Goal: Feedback & Contribution: Contribute content

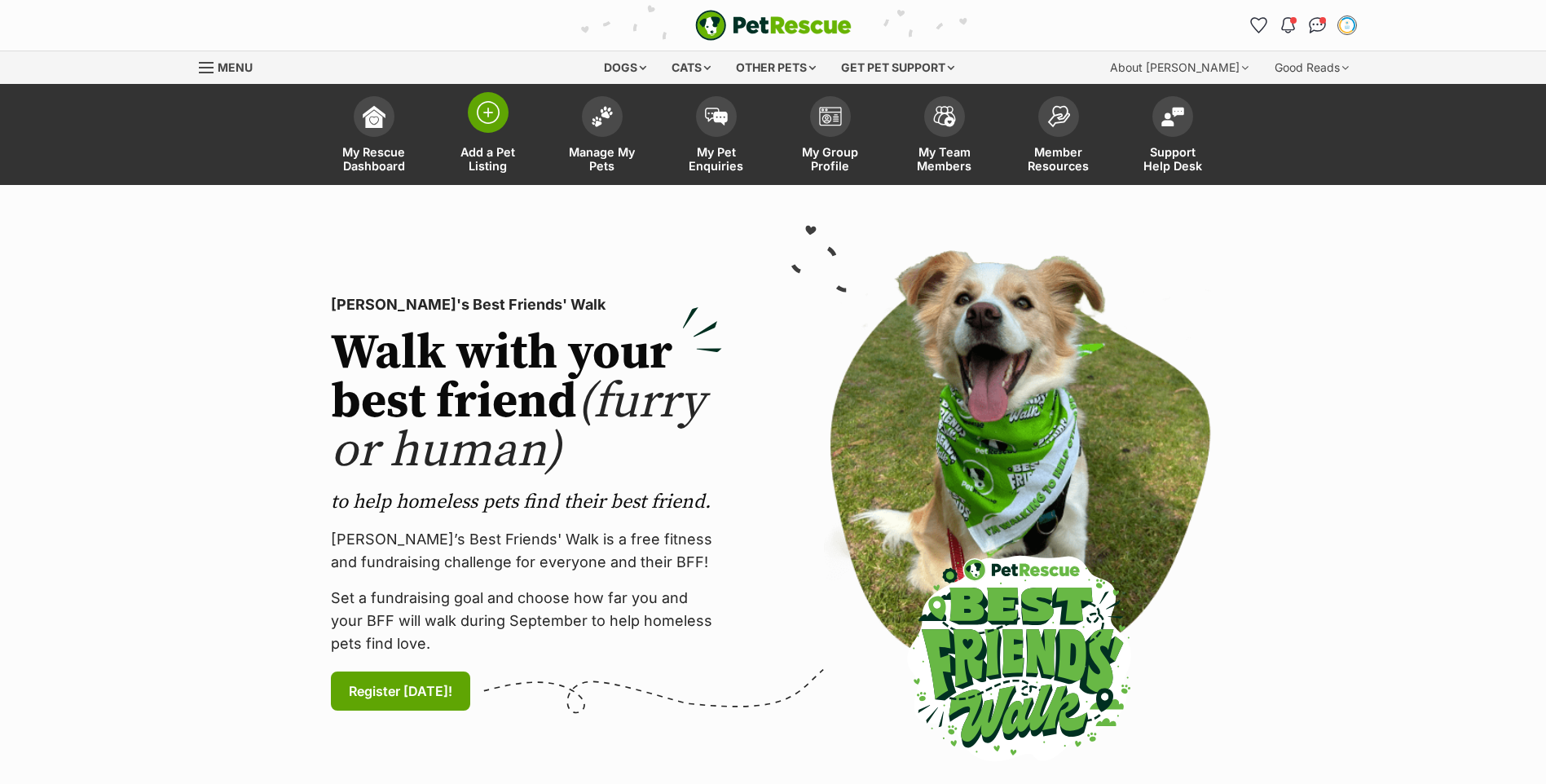
click at [507, 137] on link "Add a Pet Listing" at bounding box center [488, 136] width 115 height 97
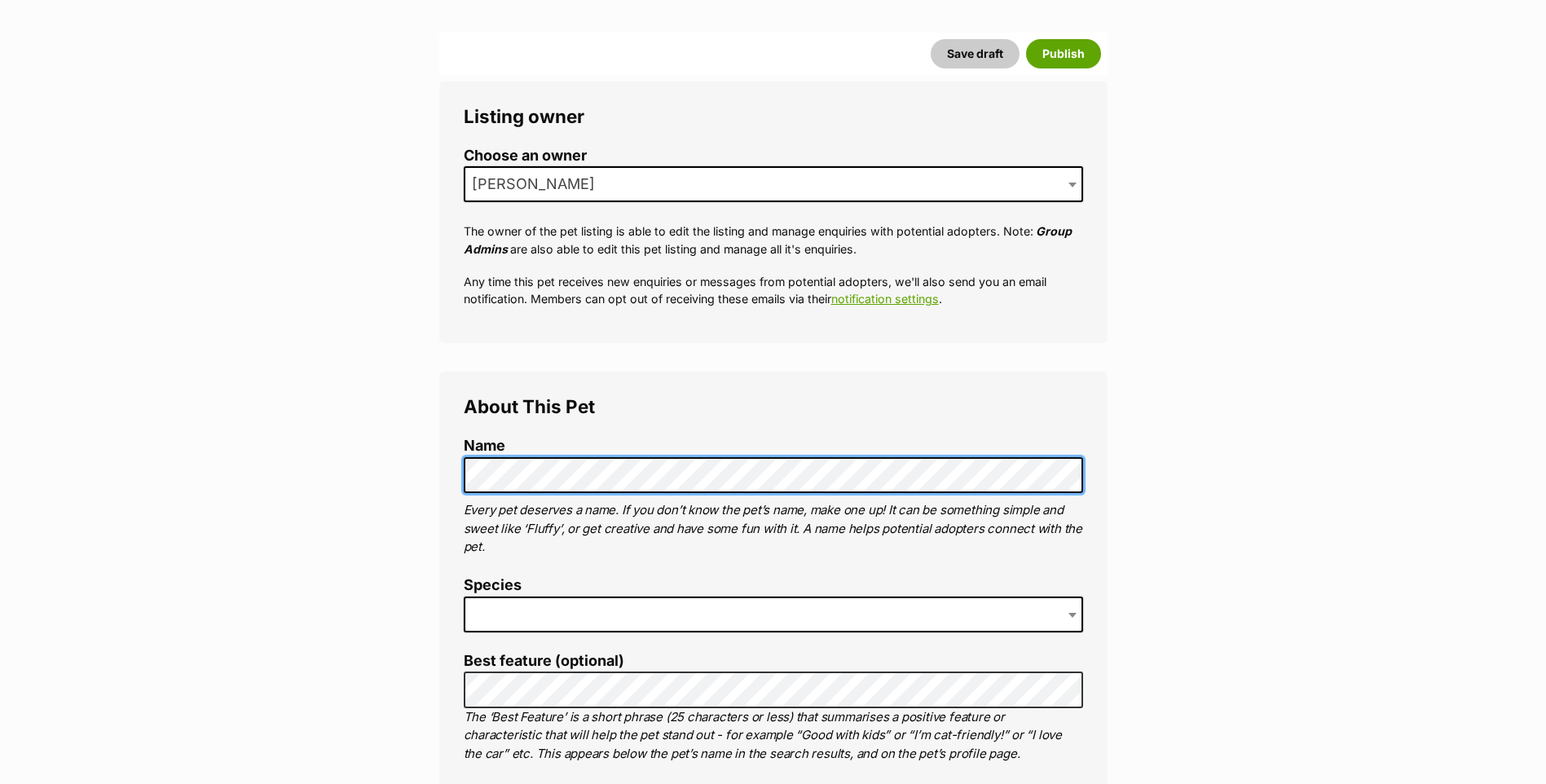
scroll to position [408, 0]
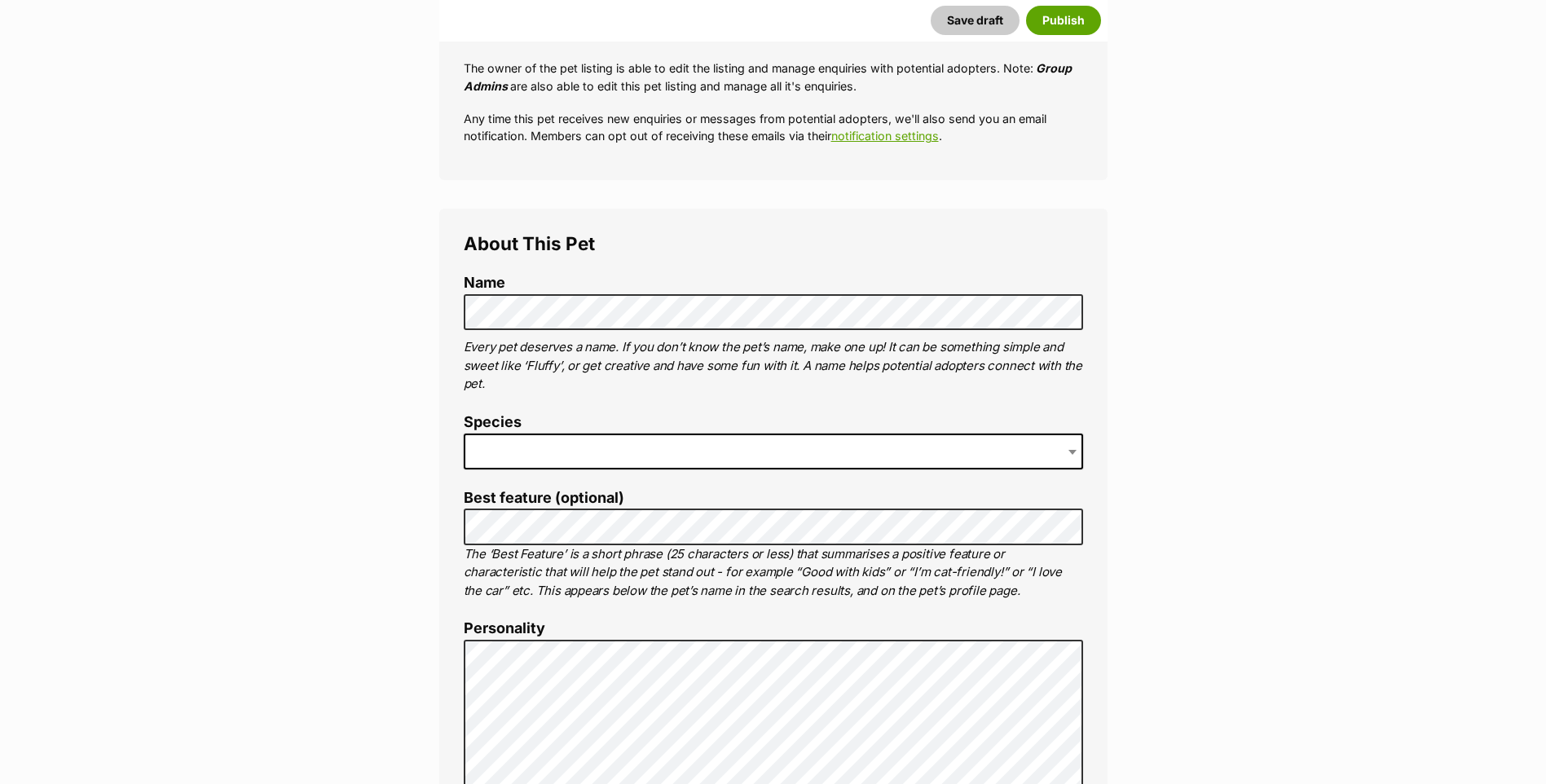
click at [527, 463] on span at bounding box center [773, 451] width 619 height 36
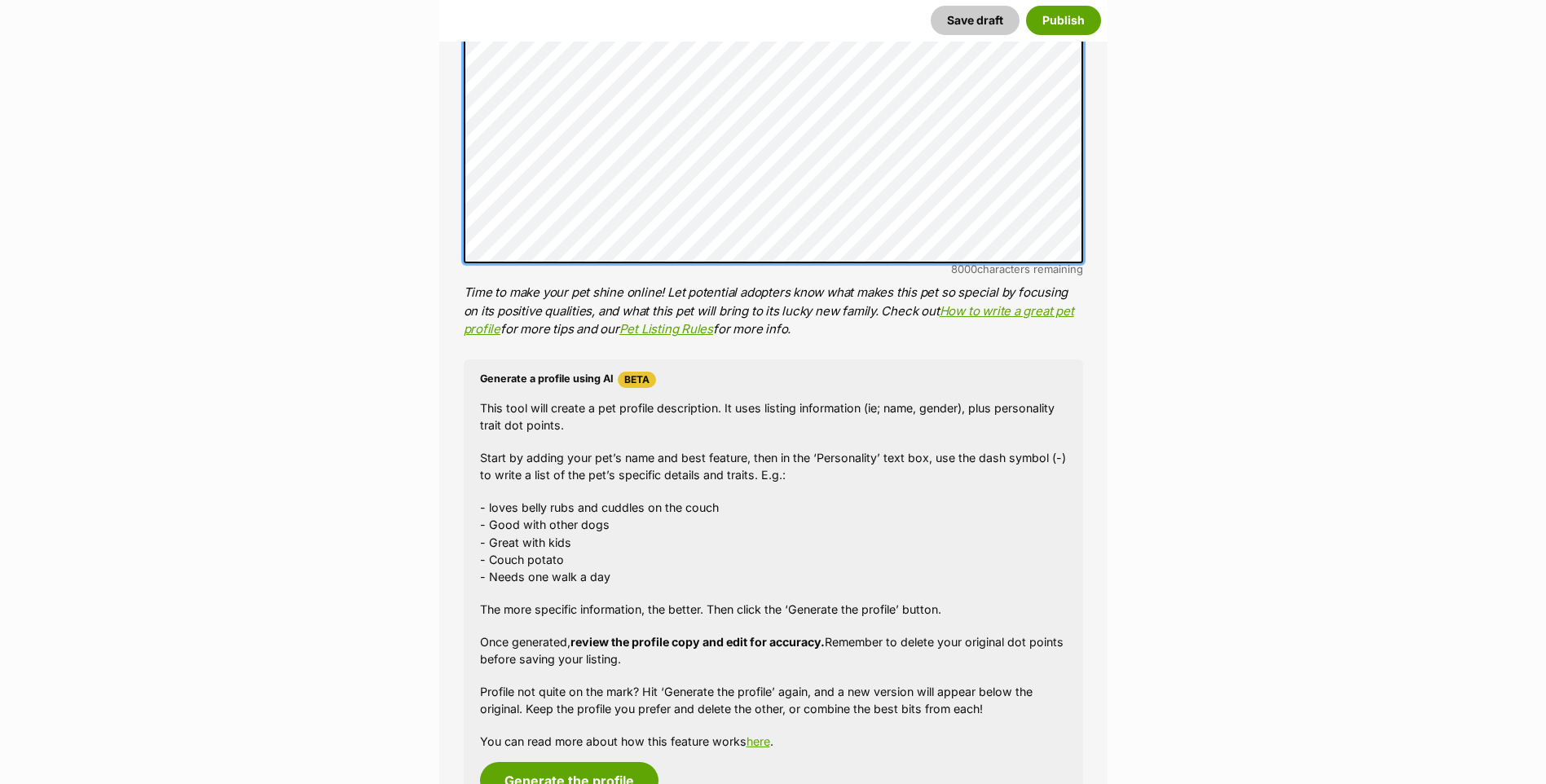
scroll to position [1548, 0]
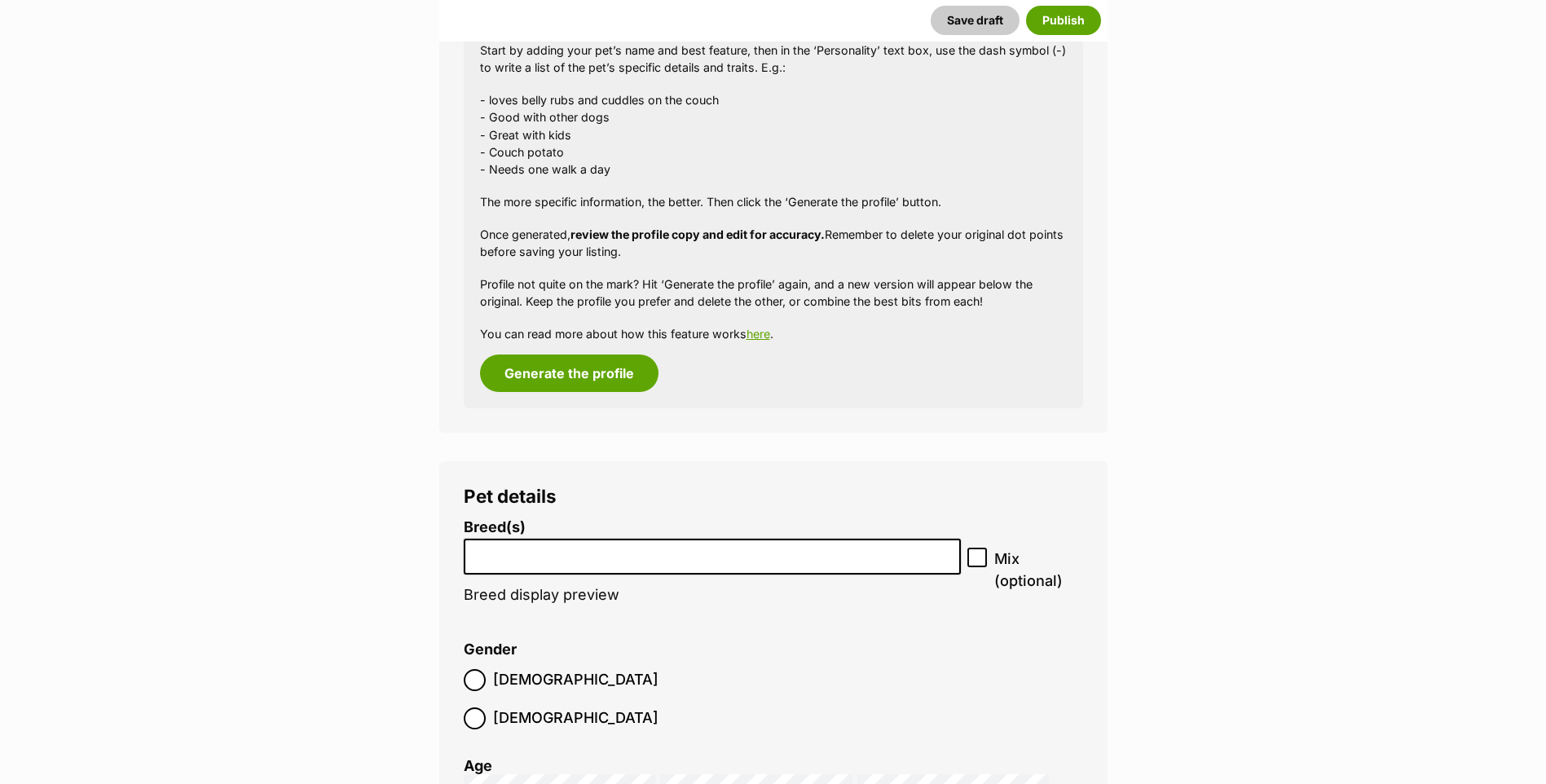
click at [596, 571] on li at bounding box center [712, 557] width 487 height 34
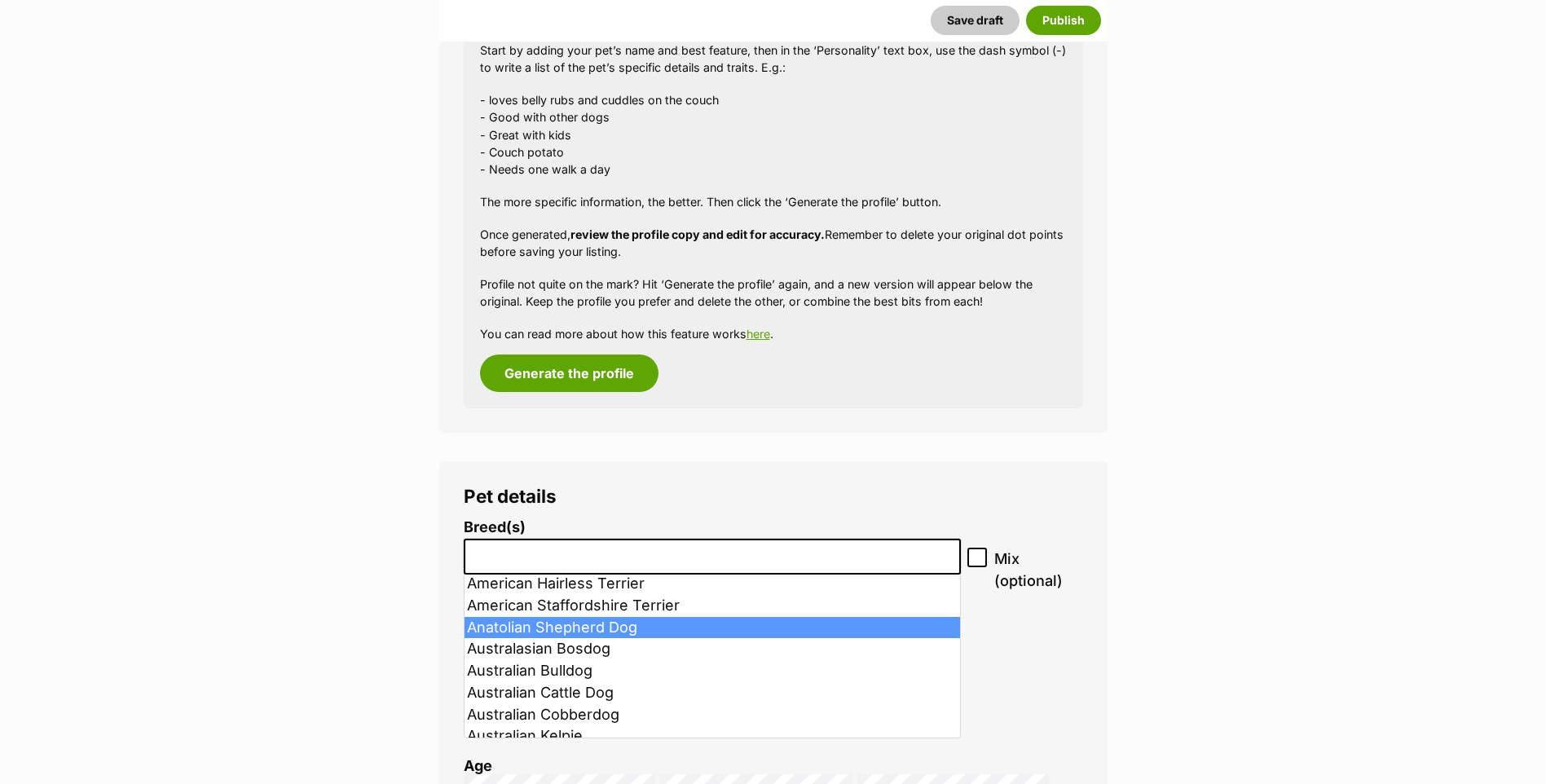
scroll to position [245, 0]
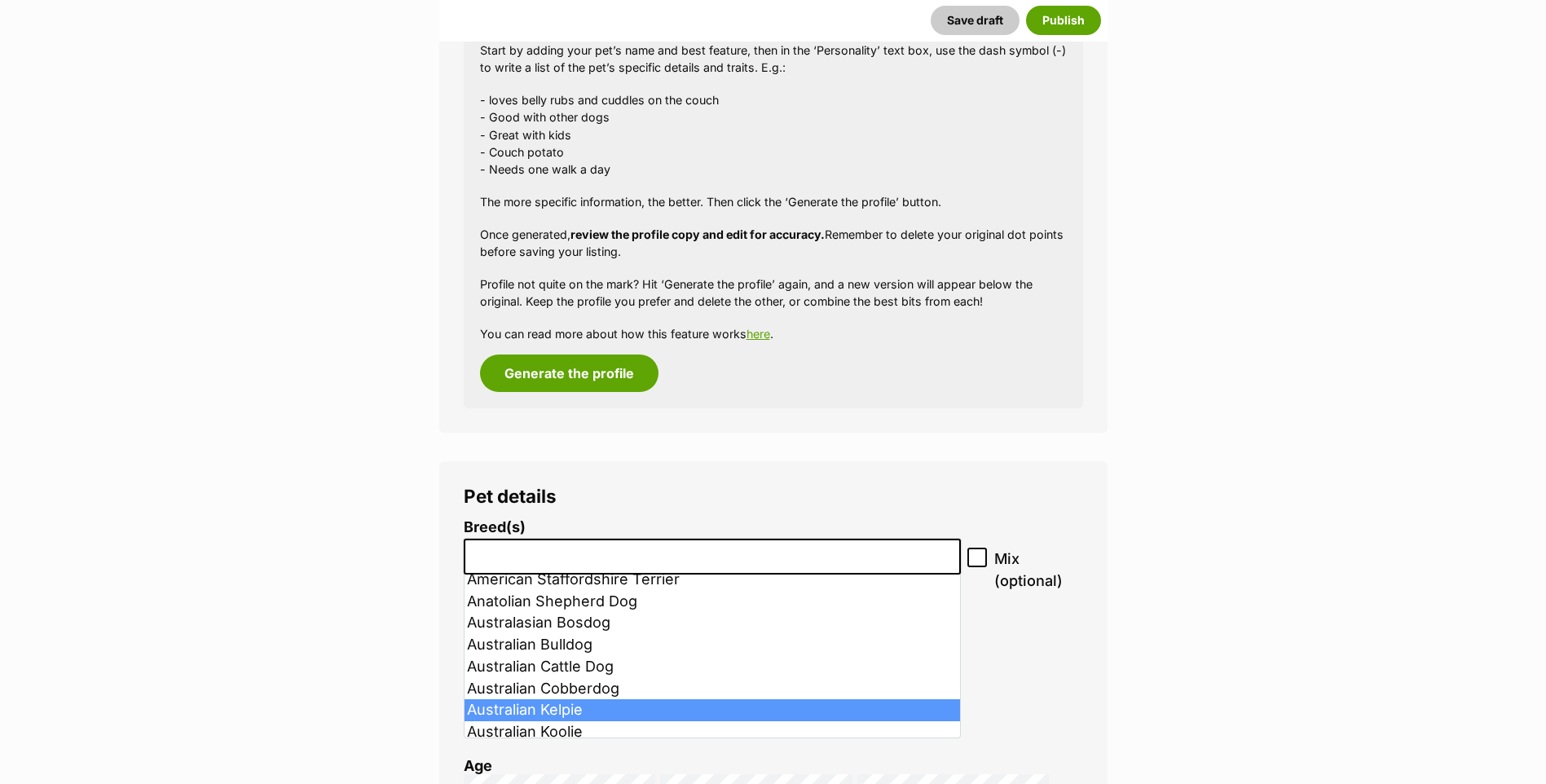
select select "723"
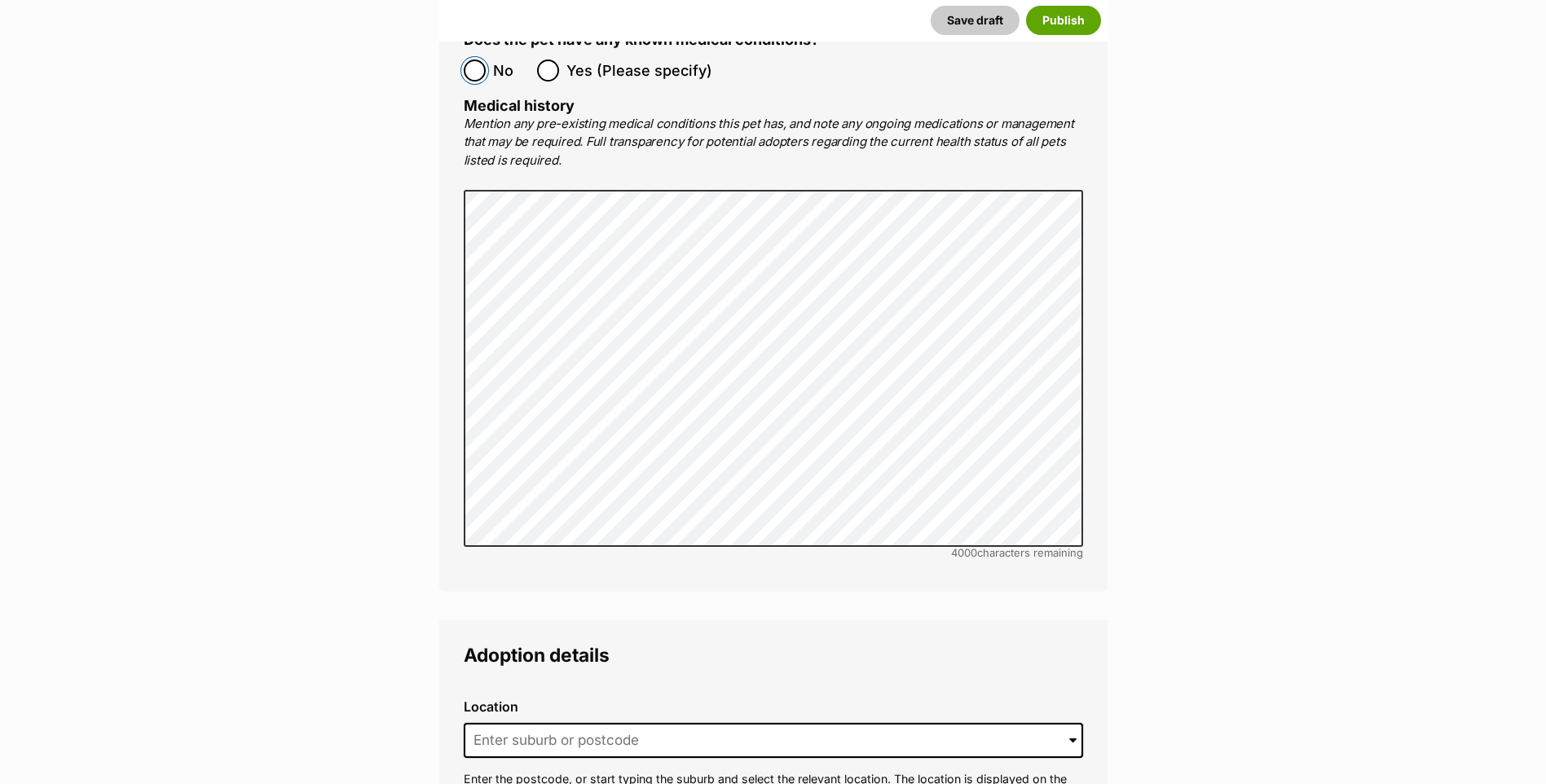
scroll to position [3340, 0]
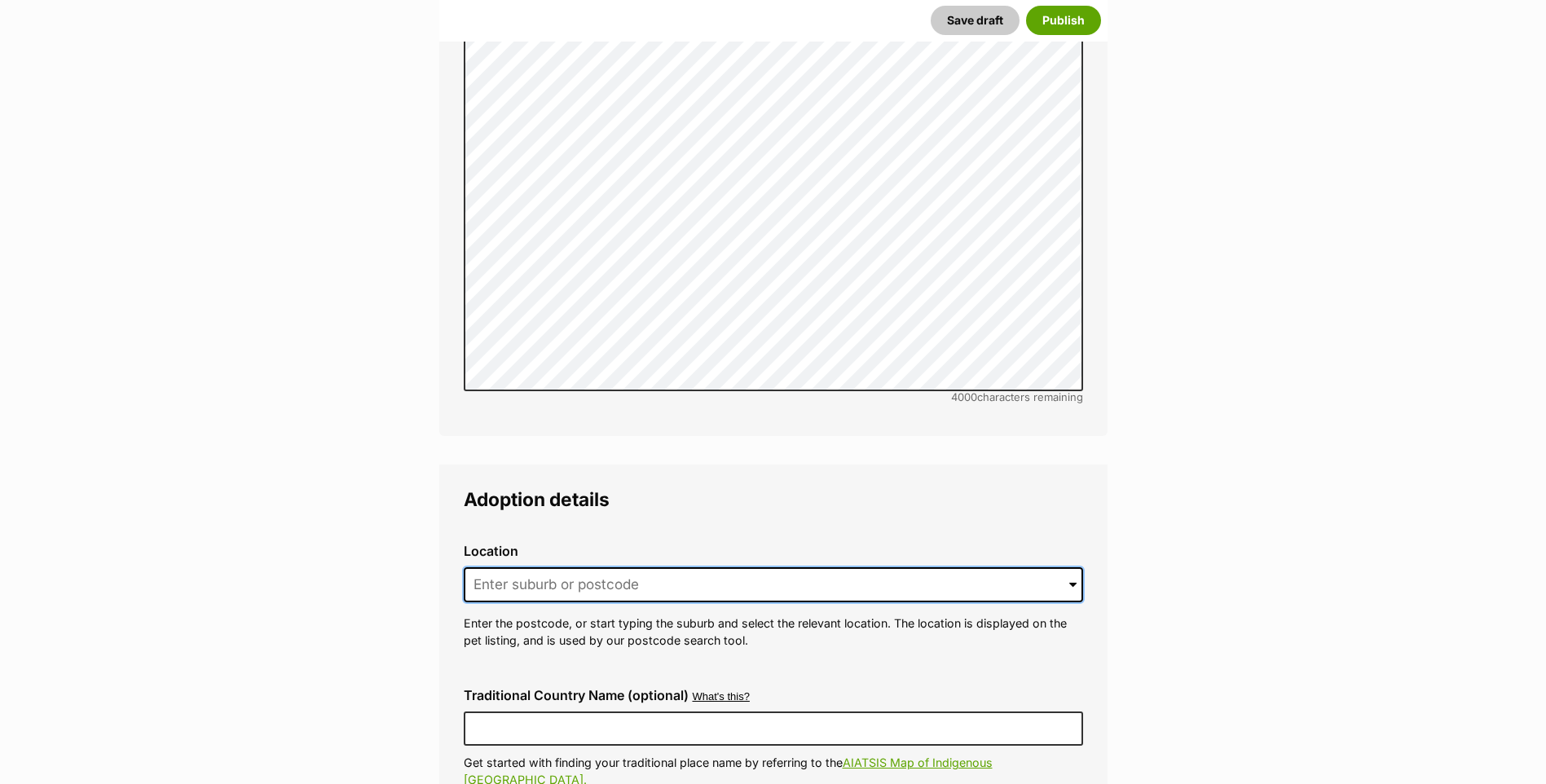
click at [520, 567] on input at bounding box center [773, 585] width 619 height 36
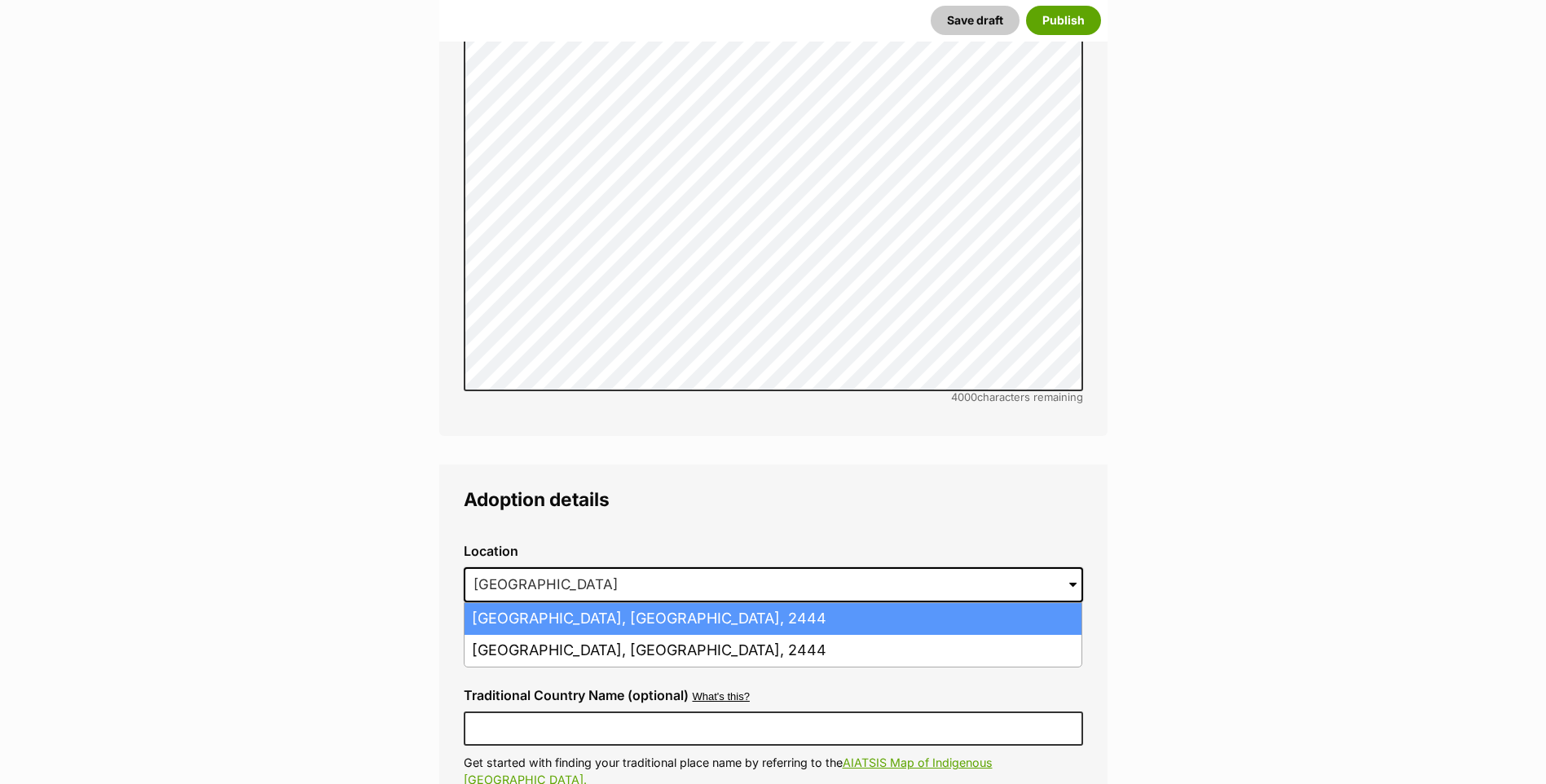
click at [529, 603] on li "Port Macquarie, New South Wales, 2444" at bounding box center [773, 619] width 617 height 32
type input "Port Macquarie, New South Wales, 2444"
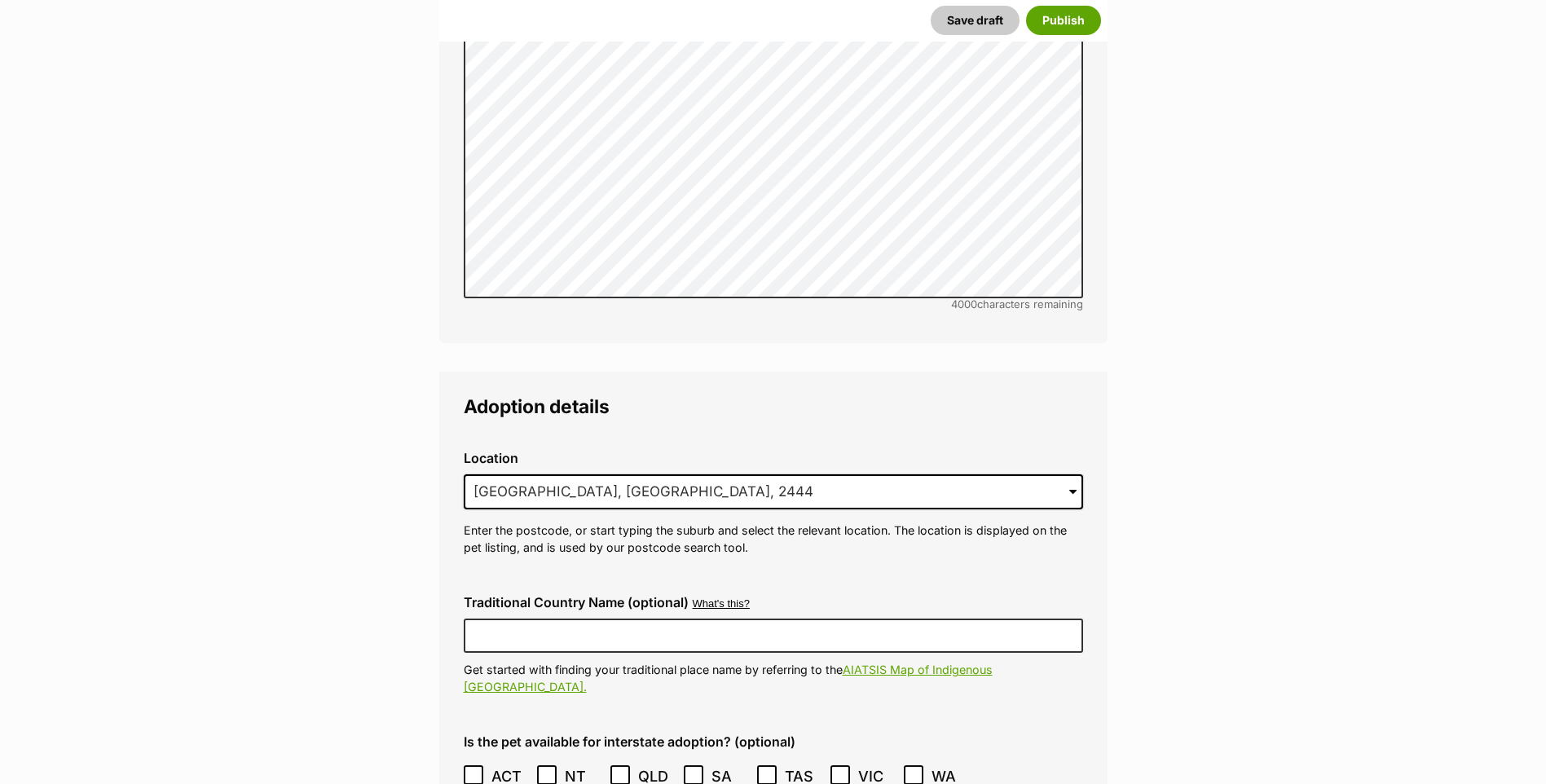
scroll to position [3747, 0]
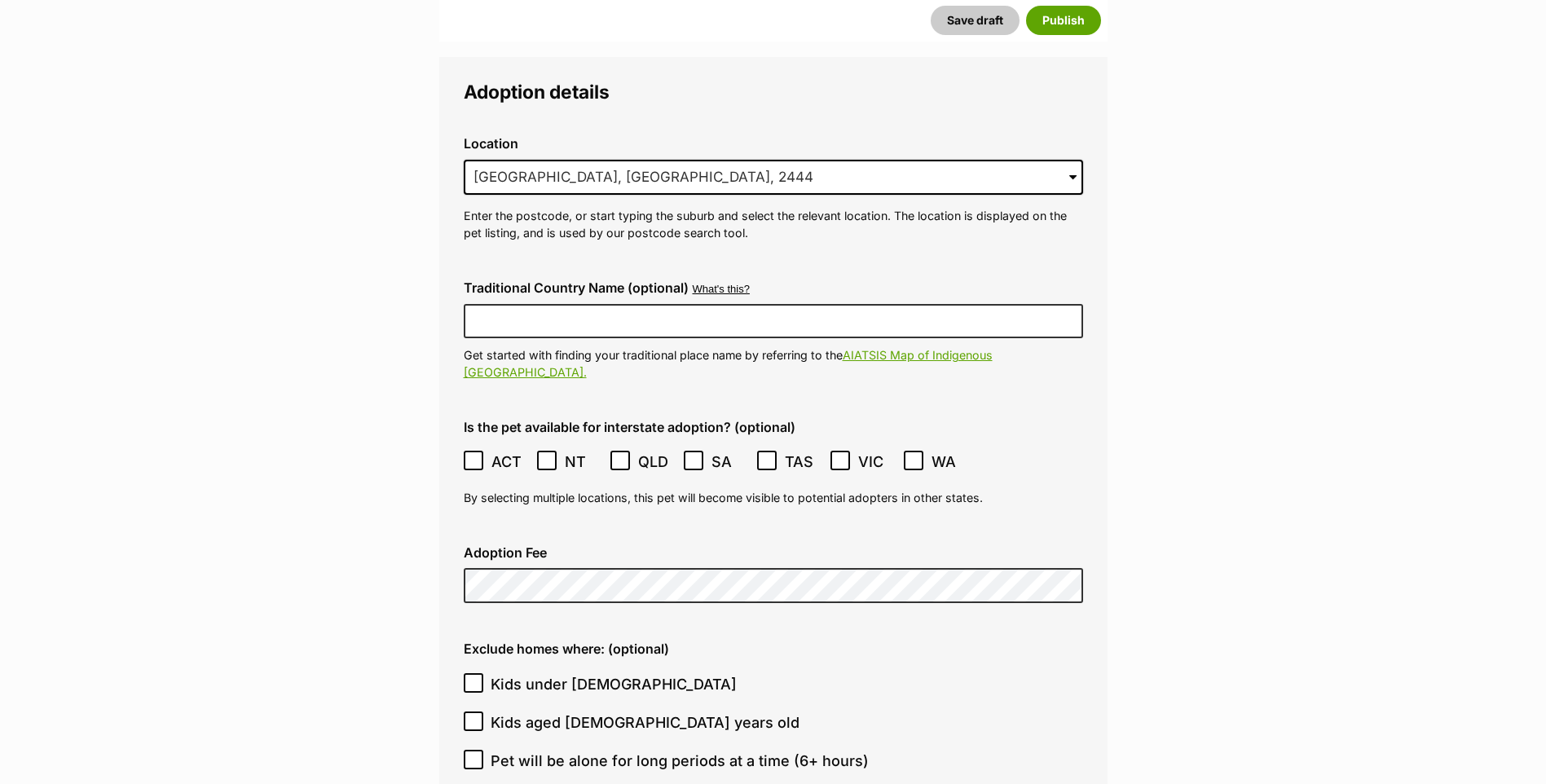
click at [538, 552] on div "Adoption Fee" at bounding box center [773, 575] width 645 height 85
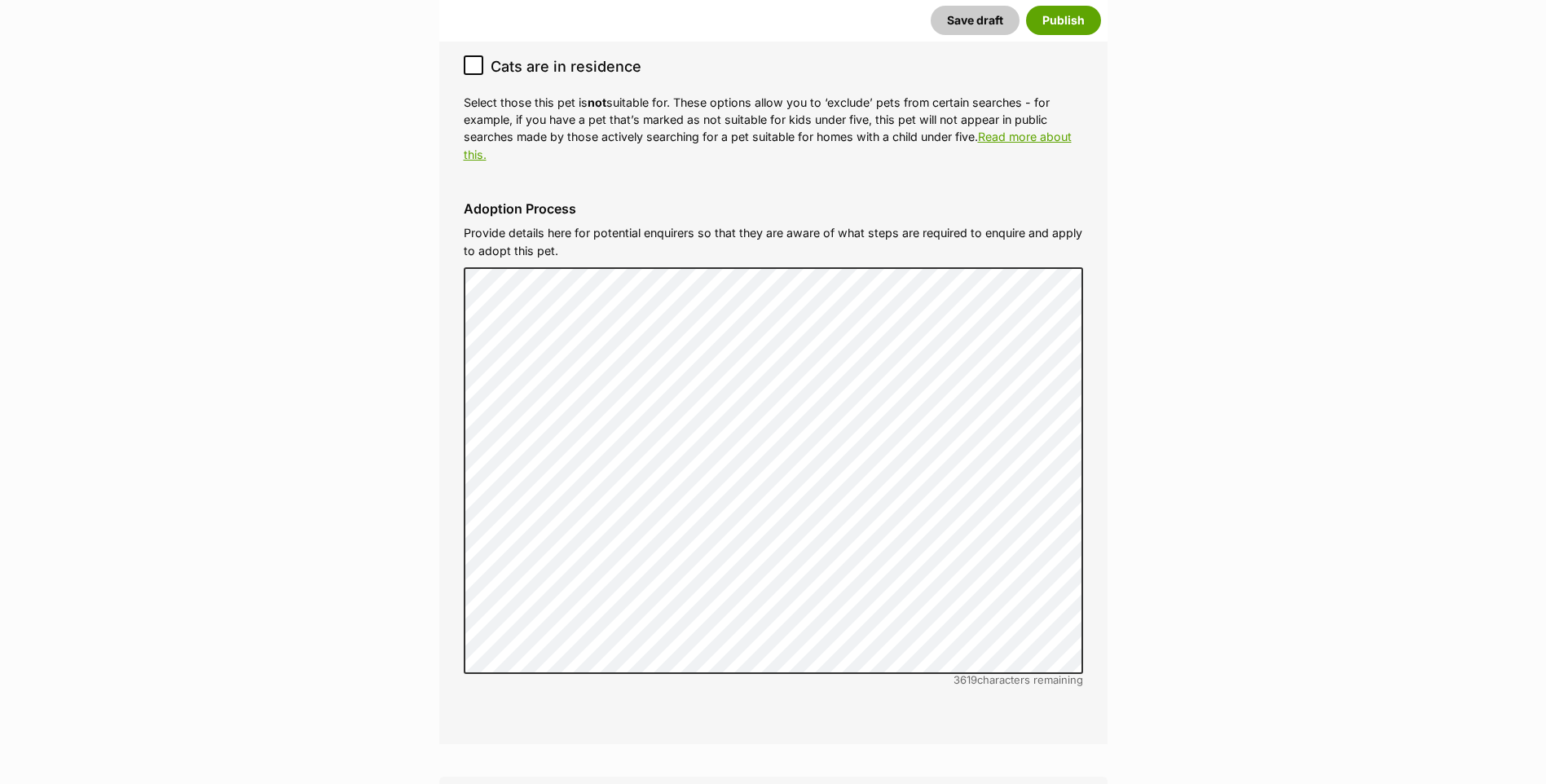
scroll to position [4807, 0]
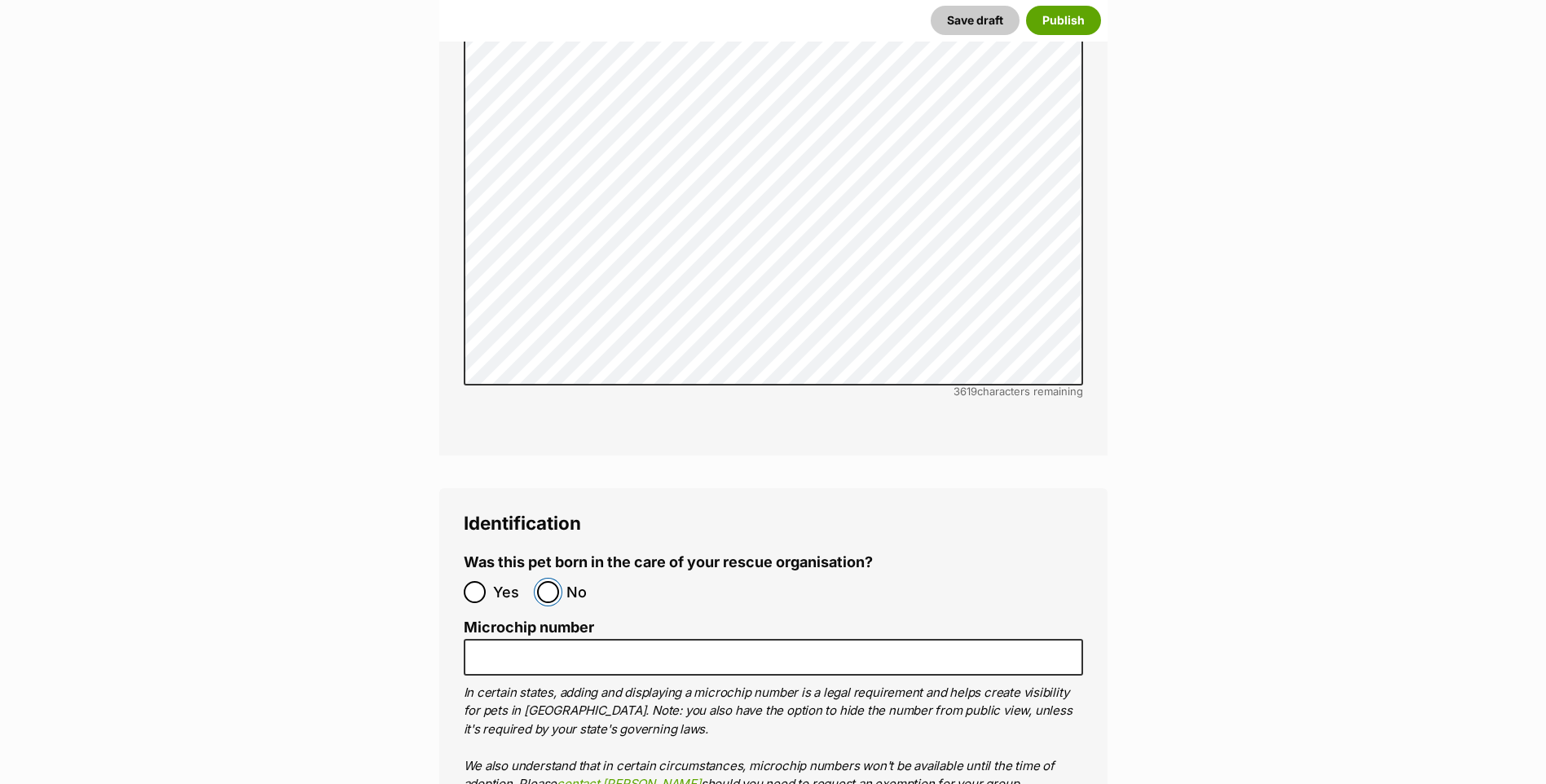
click at [542, 581] on input "No" at bounding box center [548, 591] width 22 height 22
radio input "true"
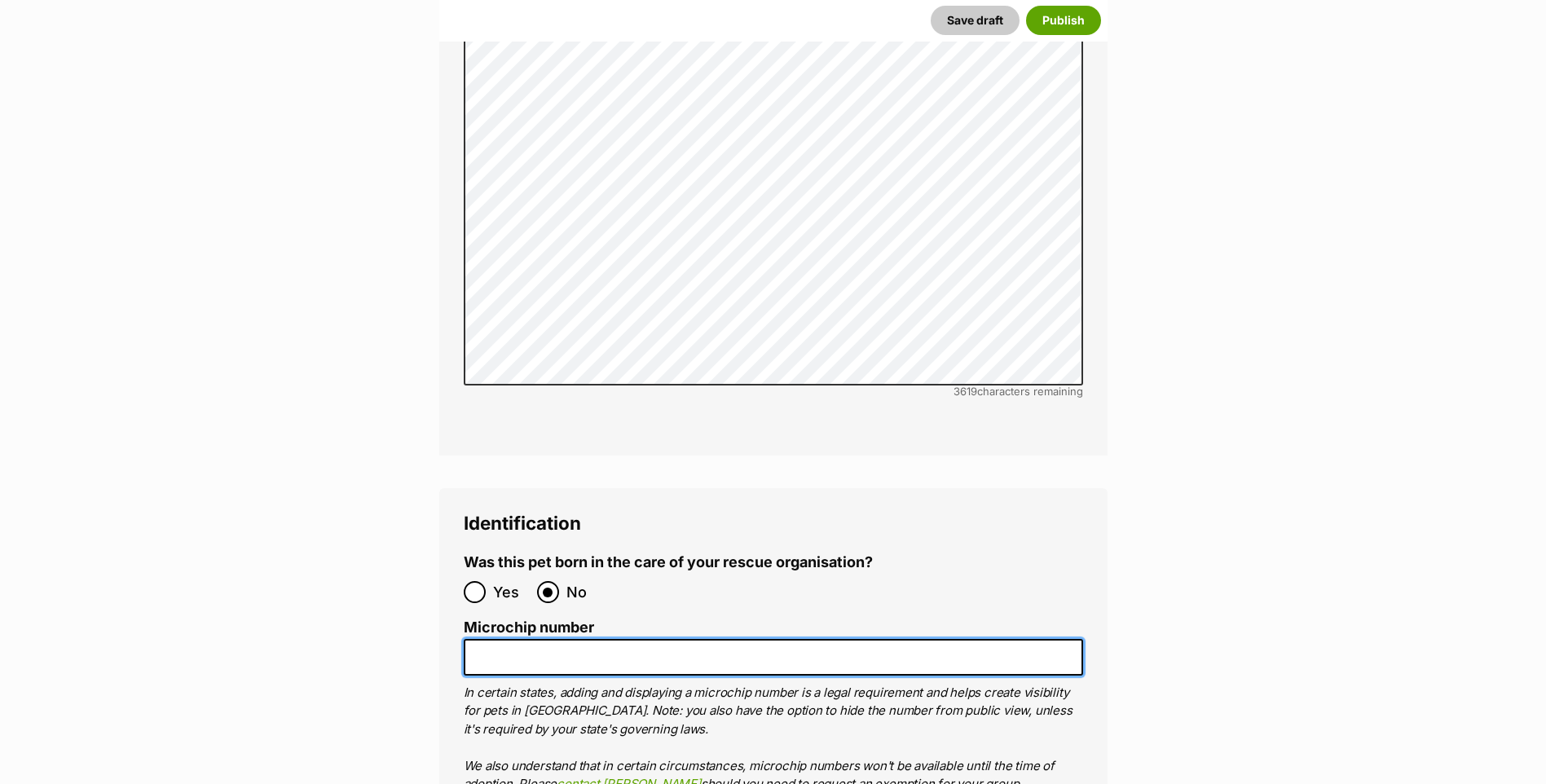
click at [533, 639] on input "Microchip number" at bounding box center [773, 657] width 619 height 37
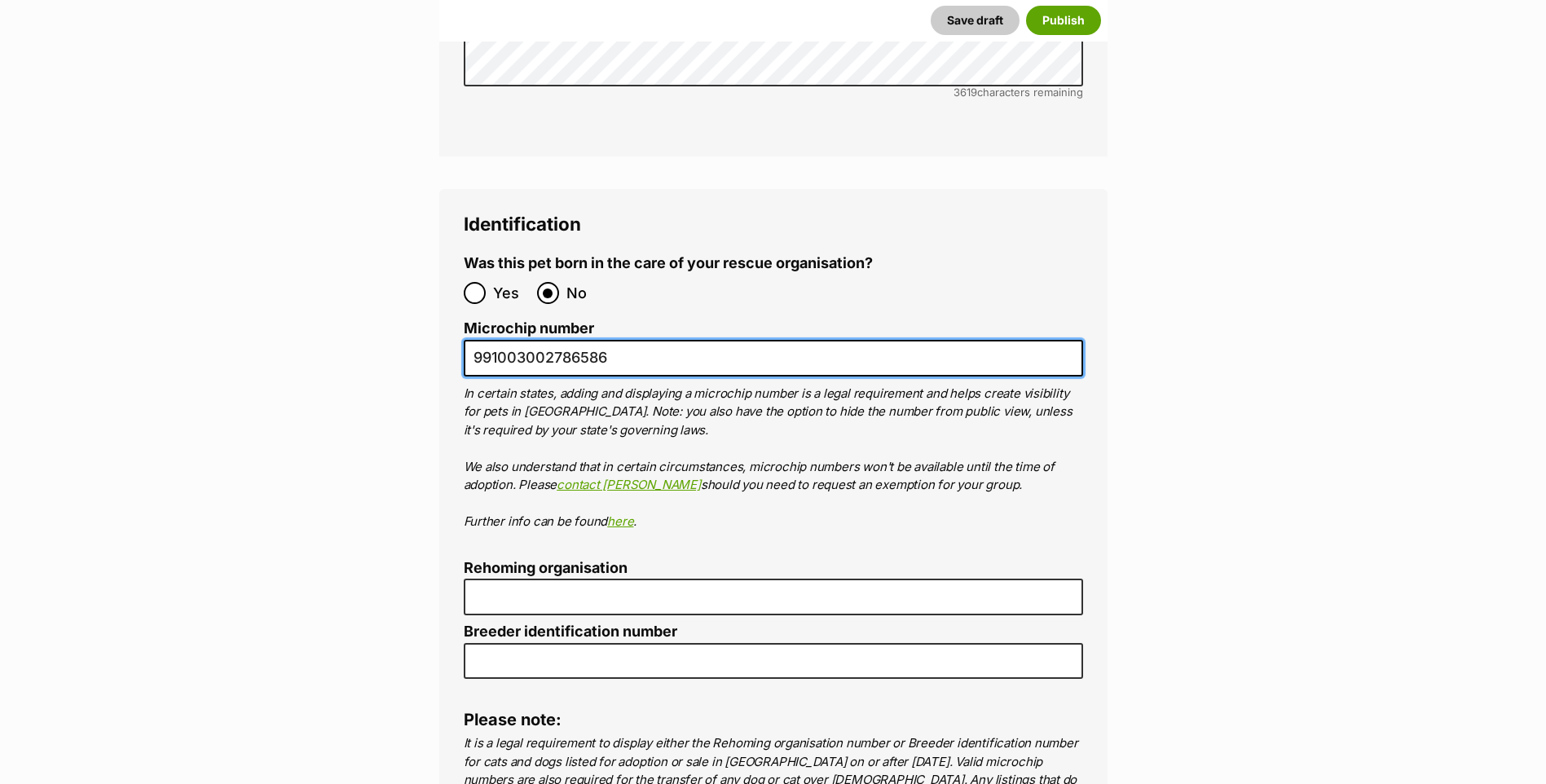
scroll to position [5133, 0]
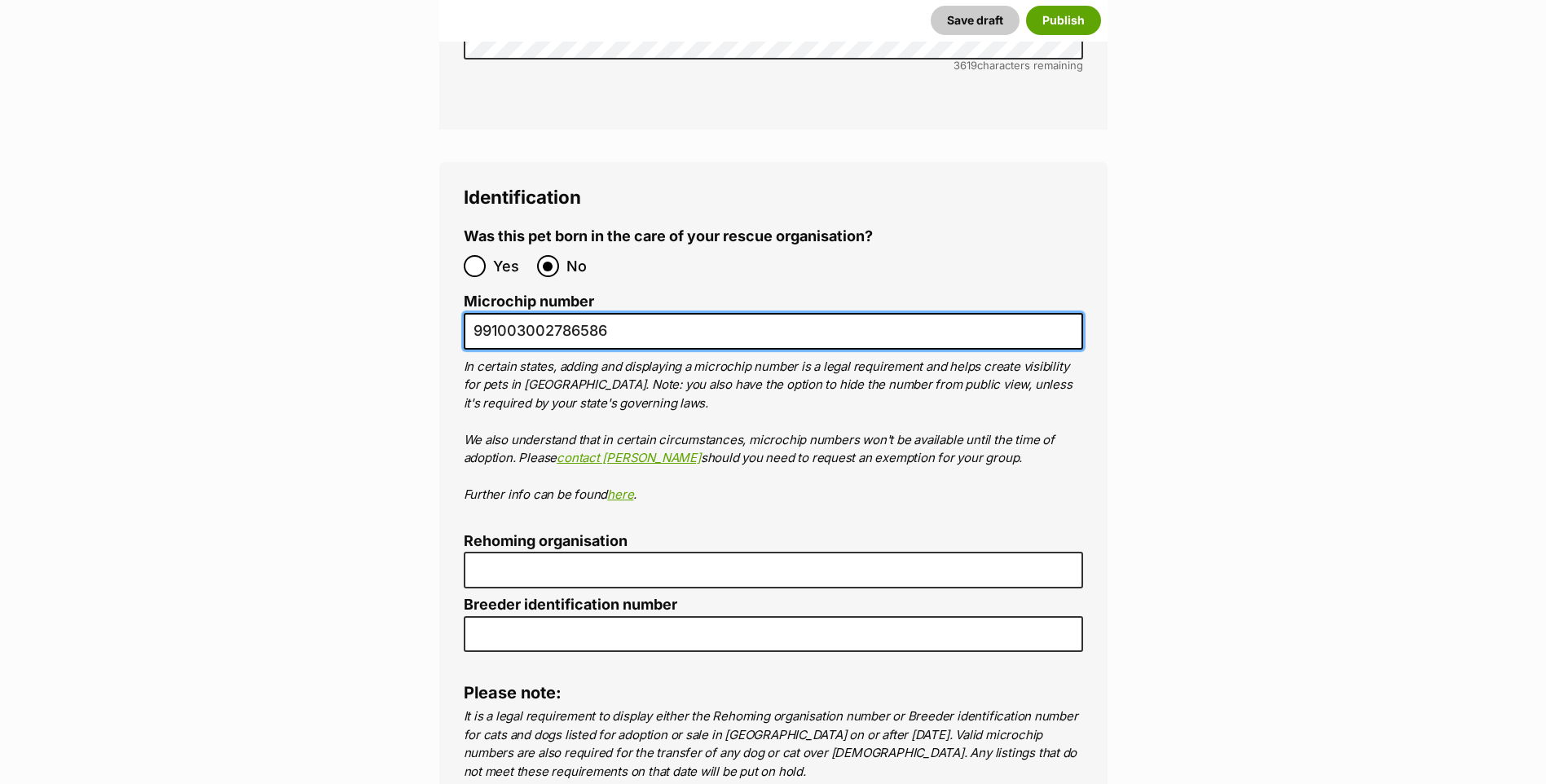
type input "991003002786586"
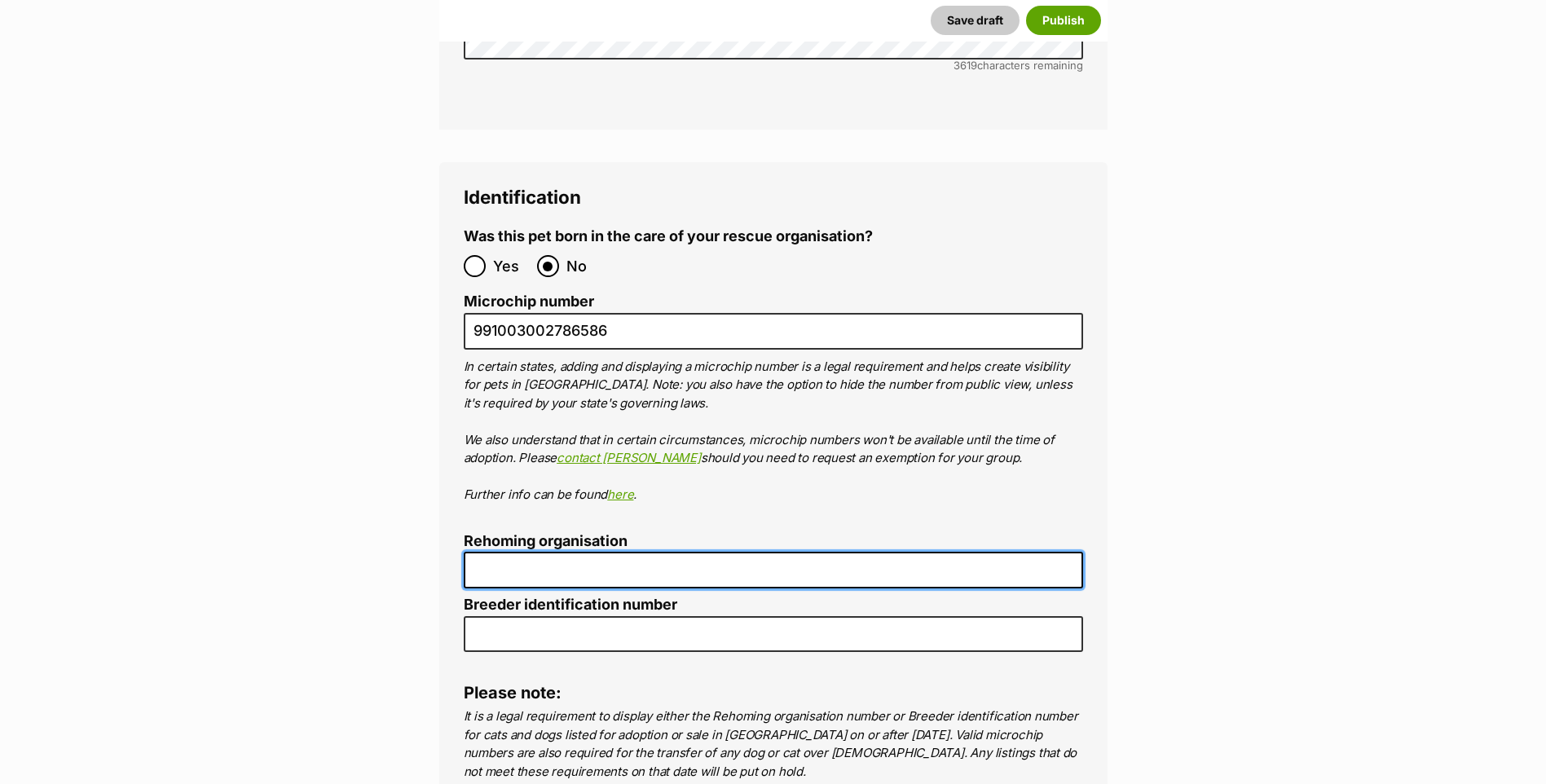
click at [546, 552] on input "Rehoming organisation" at bounding box center [773, 570] width 619 height 37
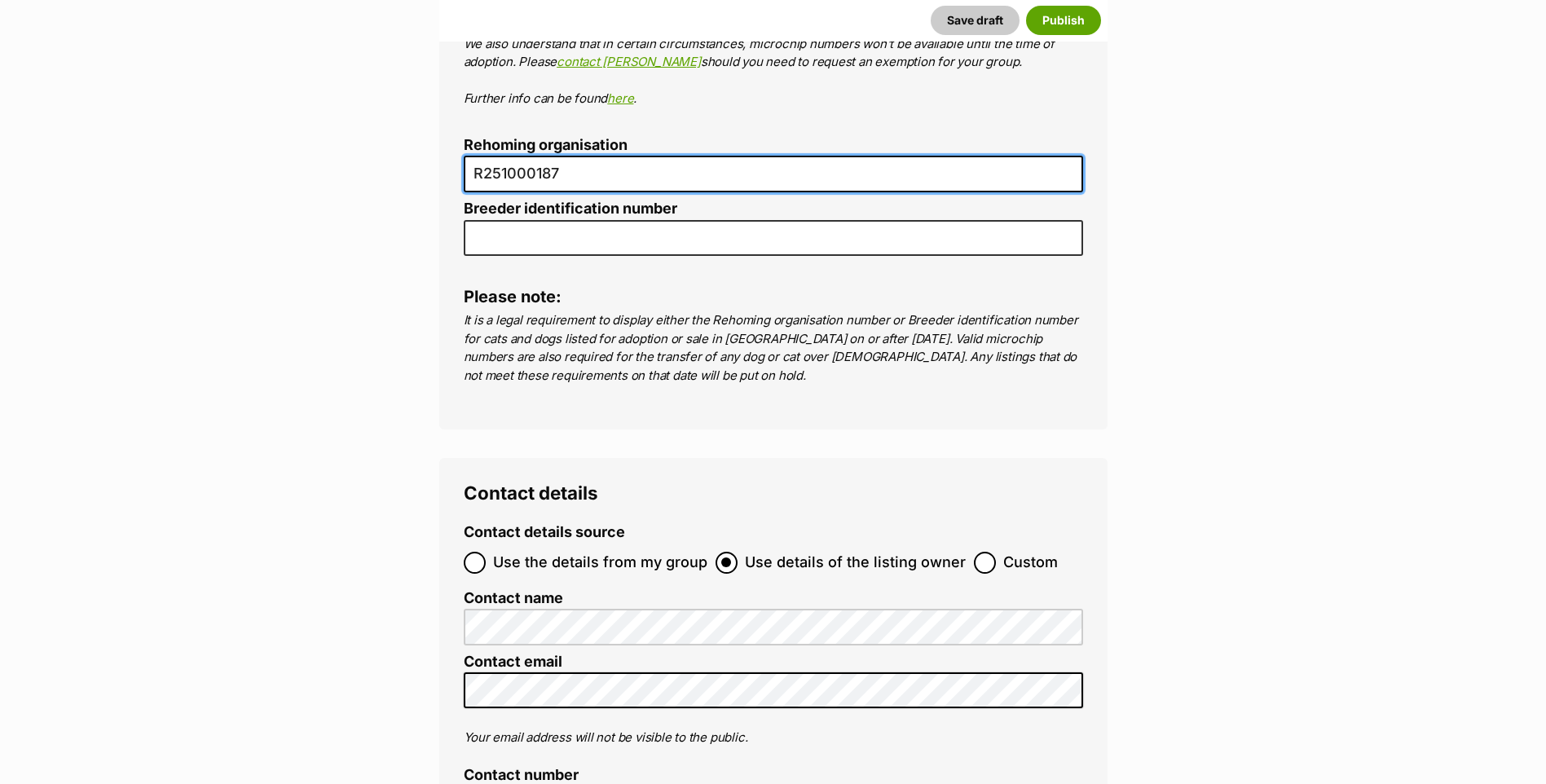
scroll to position [5539, 0]
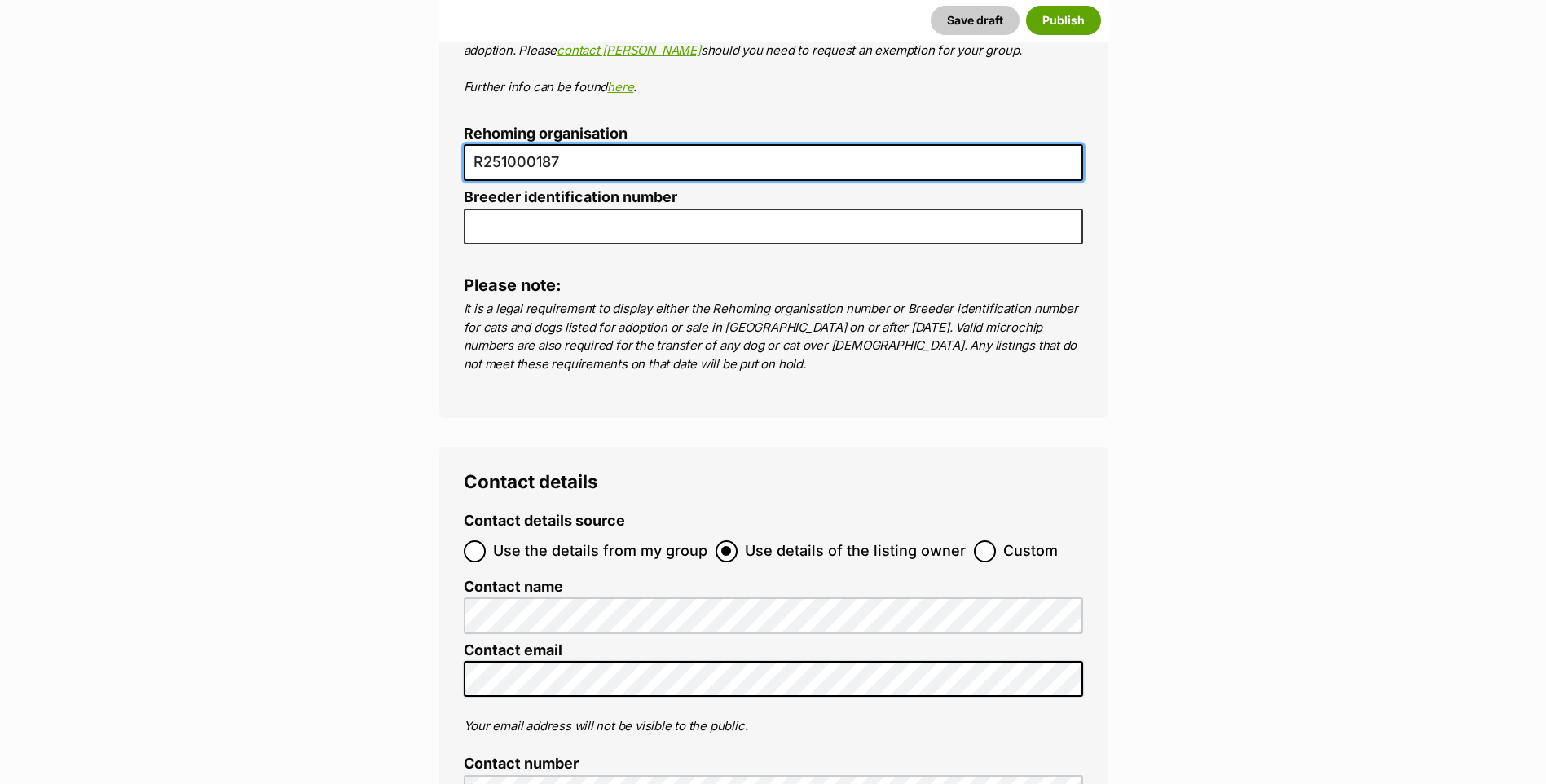
type input "R251000187"
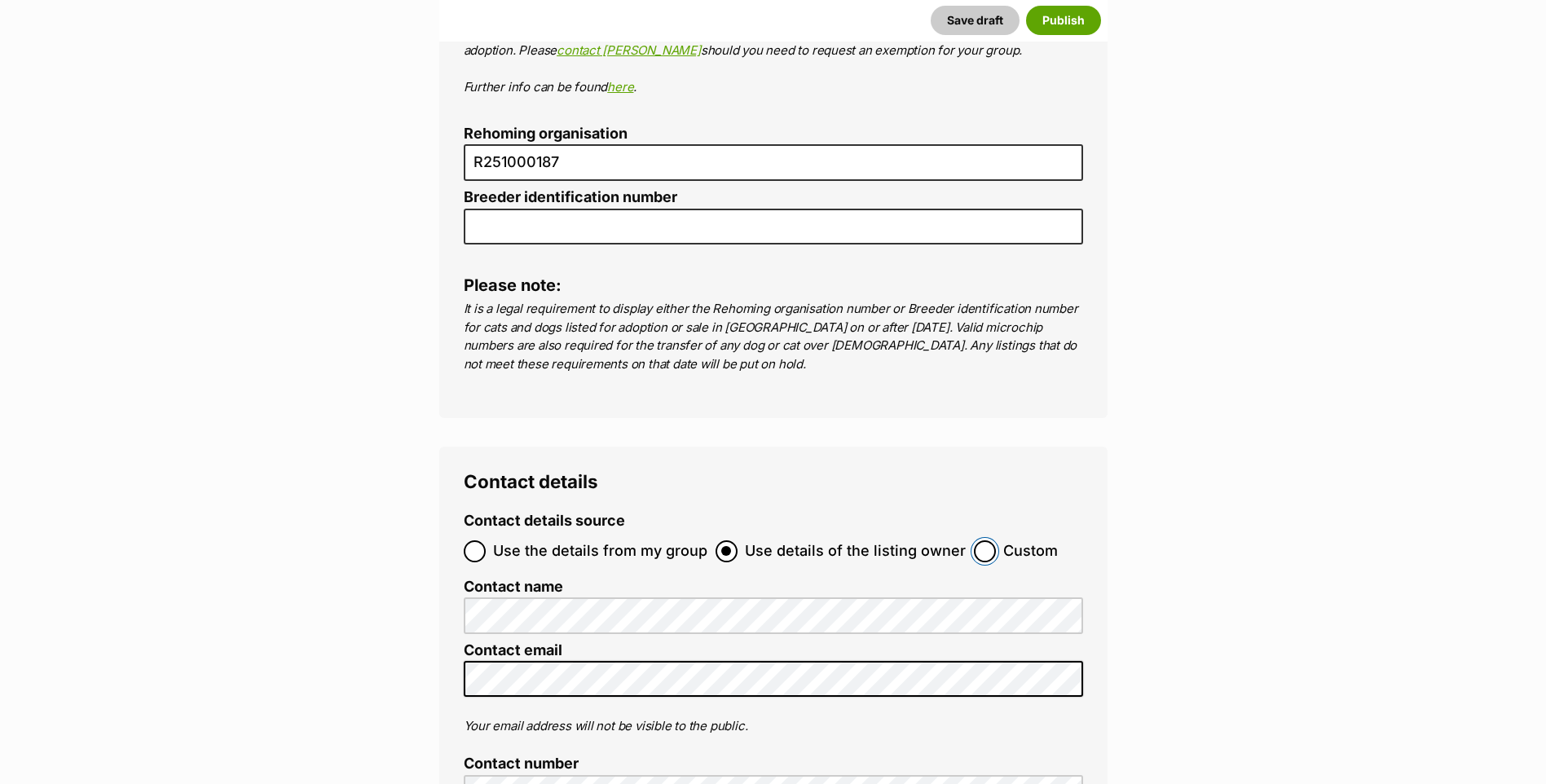
click at [976, 540] on input "Custom" at bounding box center [985, 551] width 22 height 22
radio input "true"
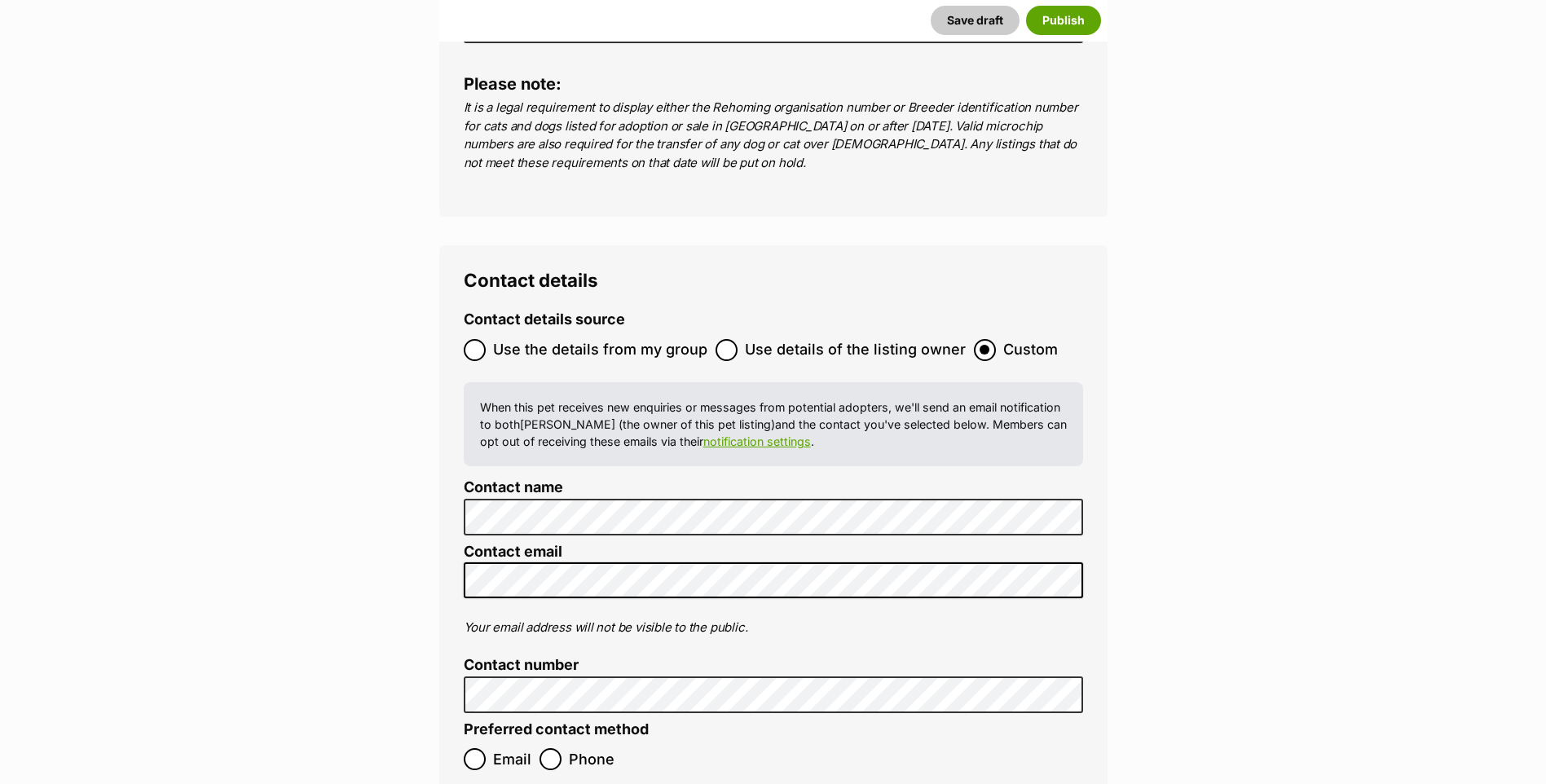
scroll to position [5865, 0]
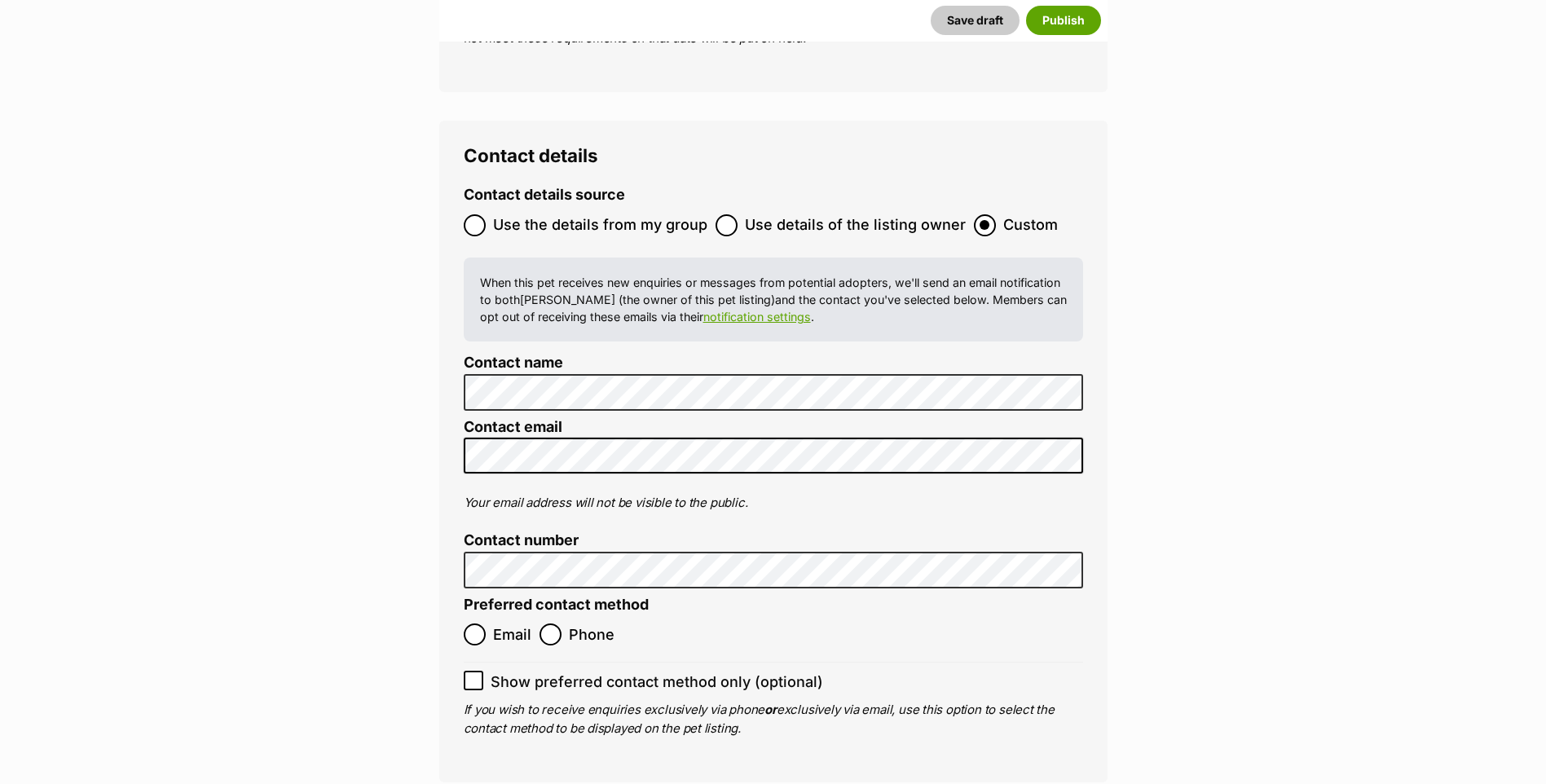
click at [509, 623] on span "Email" at bounding box center [512, 634] width 39 height 22
click at [486, 623] on input "Email" at bounding box center [474, 634] width 22 height 22
radio input "true"
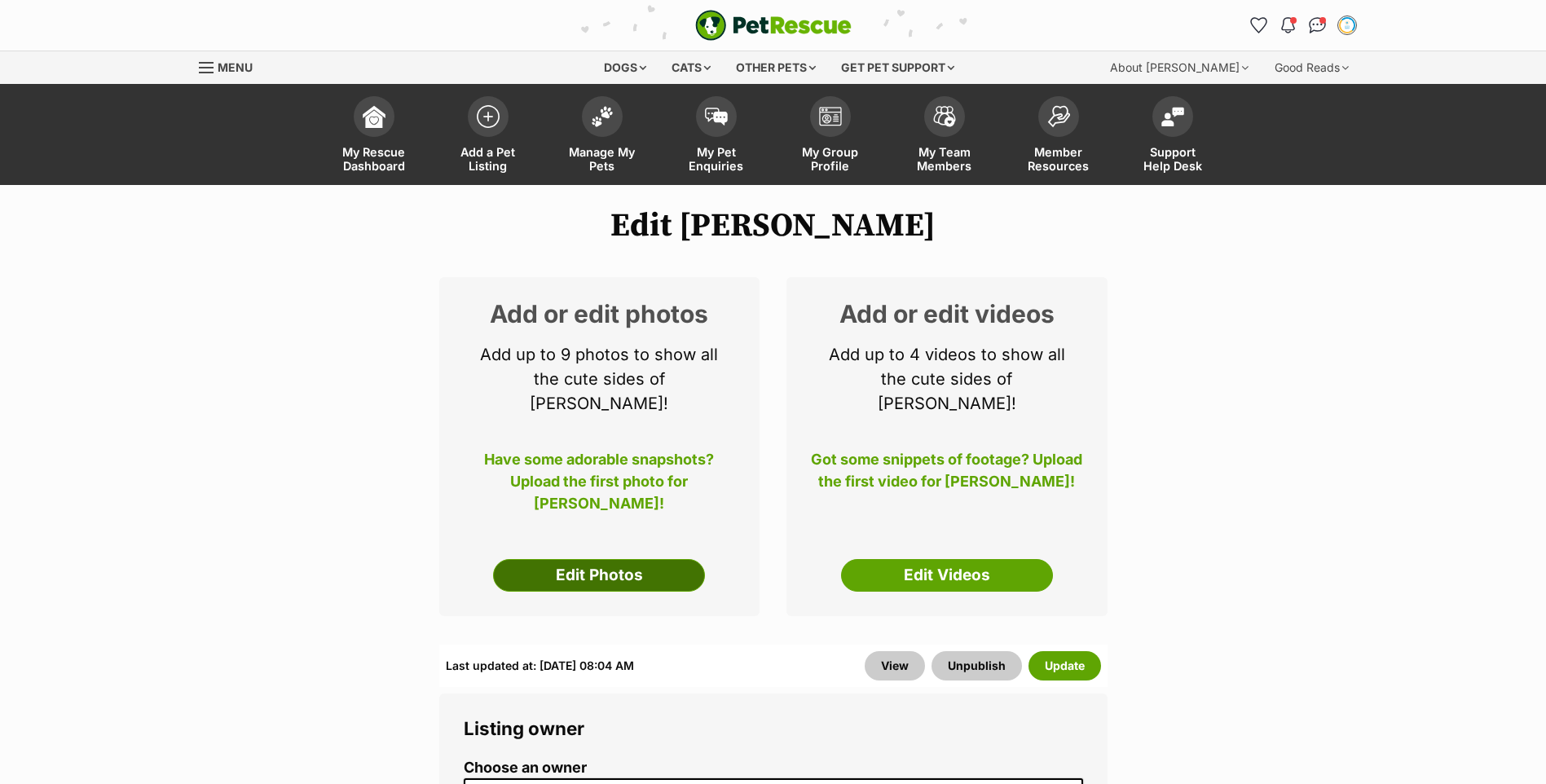
click at [591, 559] on link "Edit Photos" at bounding box center [599, 575] width 212 height 33
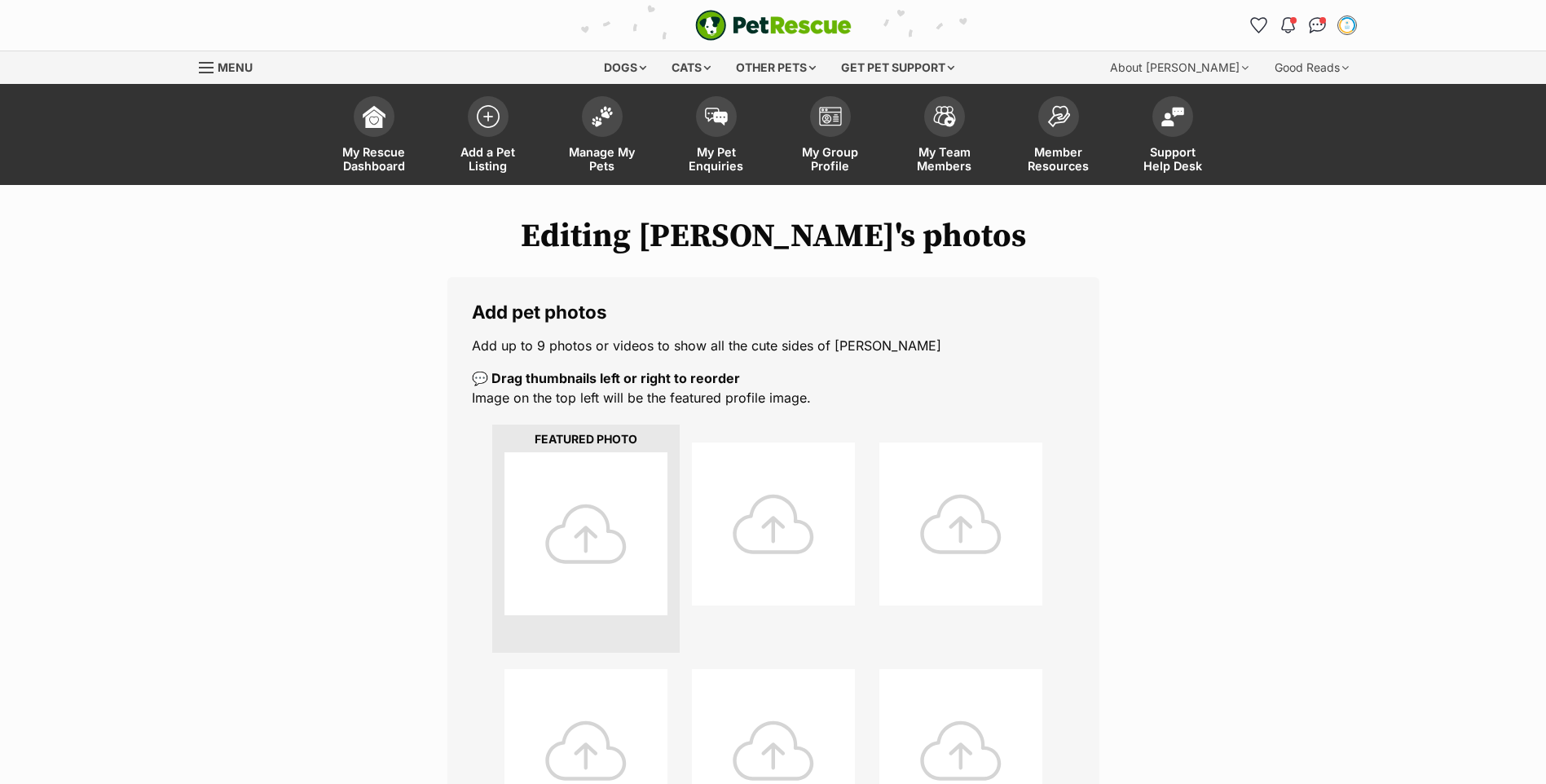
click at [629, 505] on div at bounding box center [586, 533] width 163 height 163
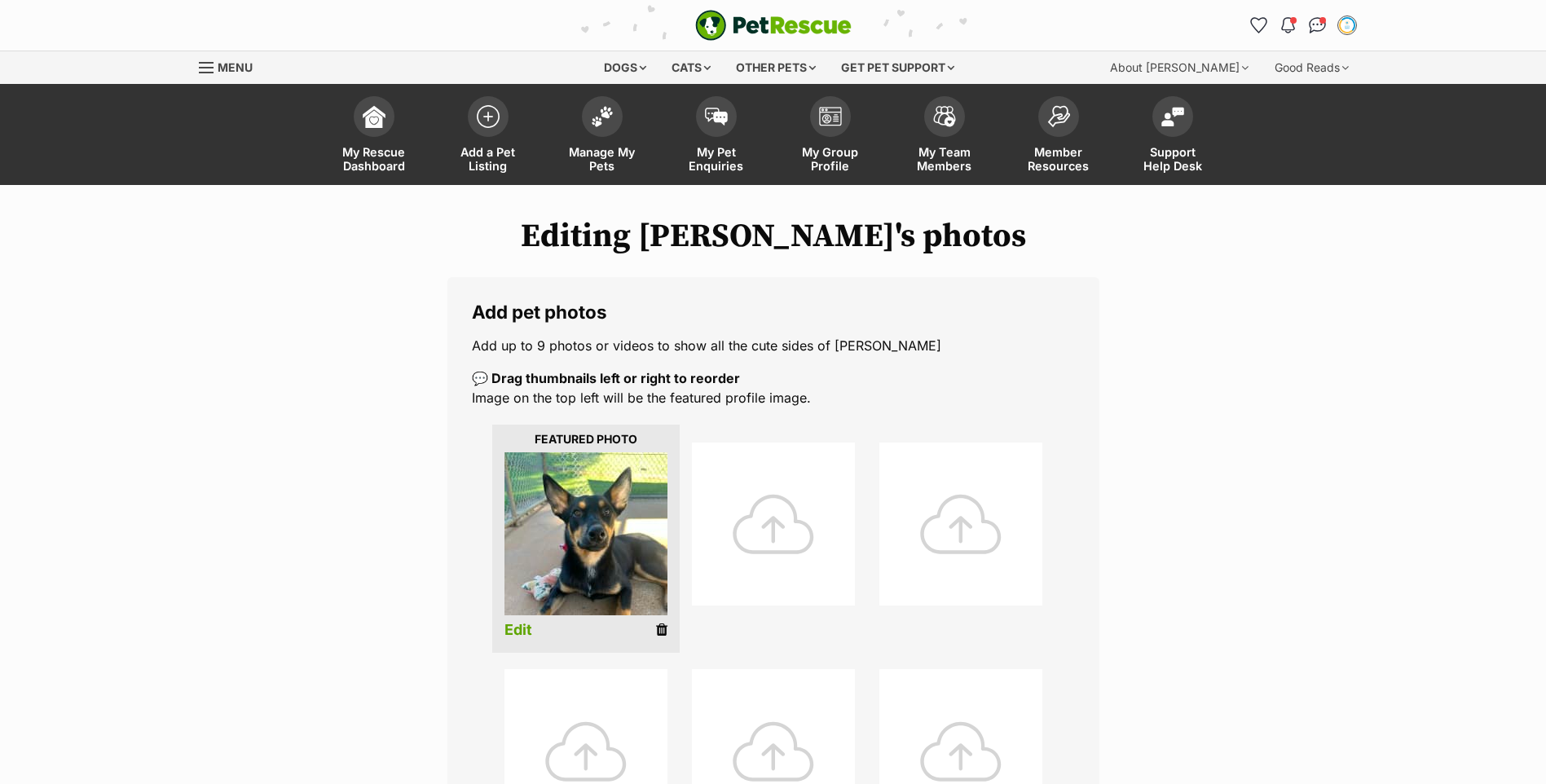
click at [742, 513] on div at bounding box center [773, 523] width 163 height 163
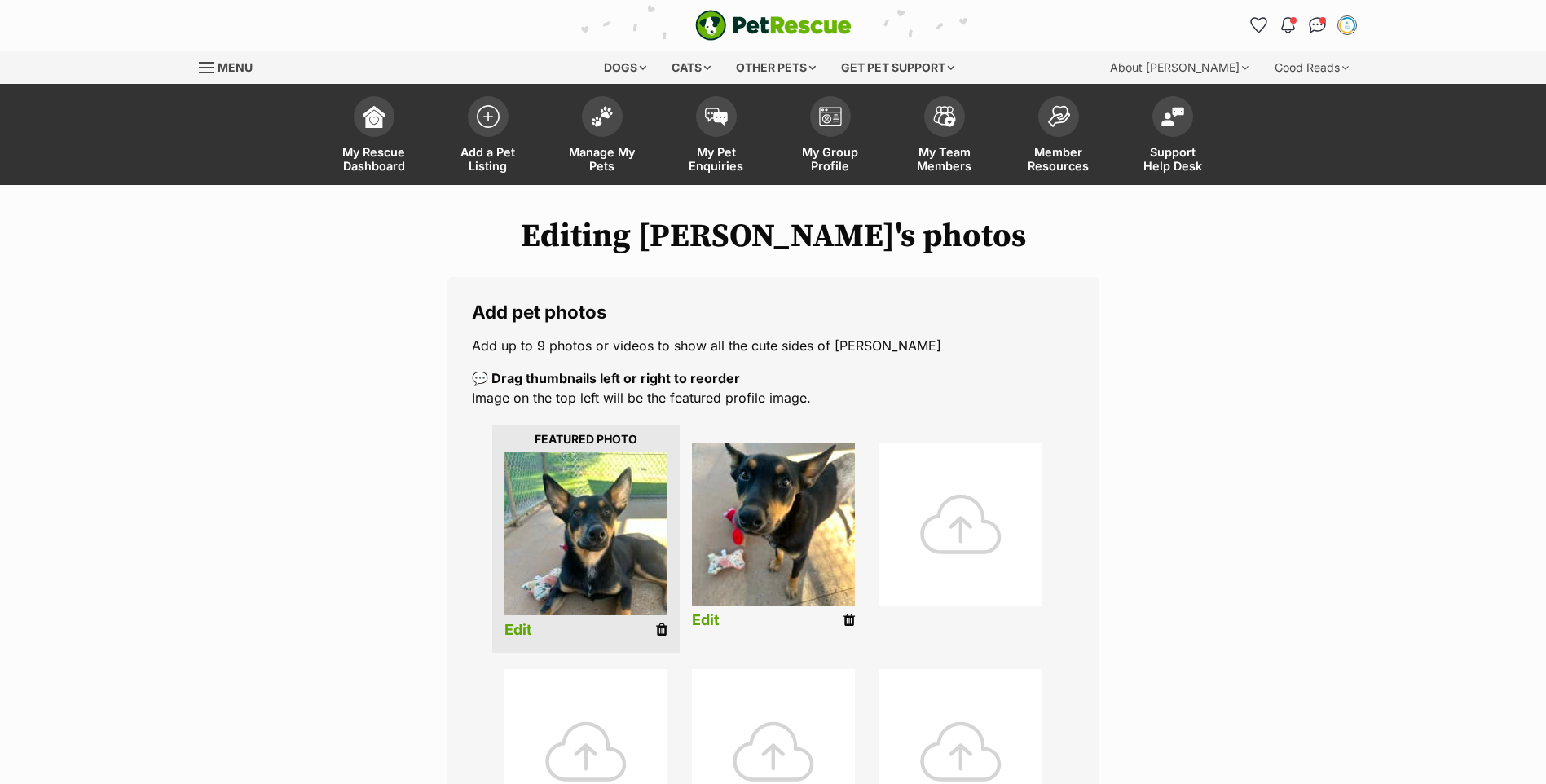
click at [933, 533] on div at bounding box center [960, 523] width 163 height 163
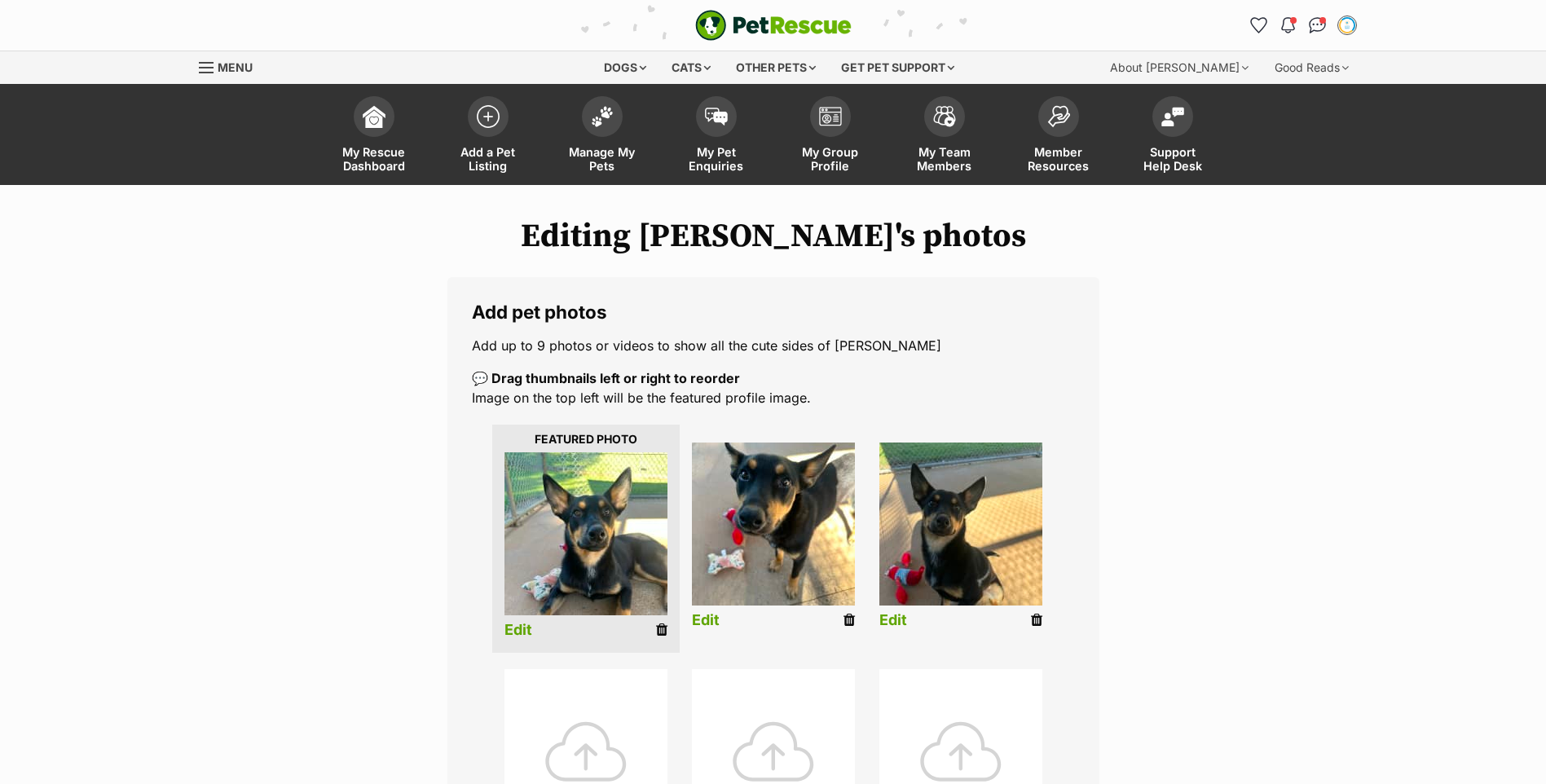
click at [568, 568] on img at bounding box center [586, 533] width 163 height 163
click at [711, 615] on link "Edit" at bounding box center [705, 620] width 28 height 17
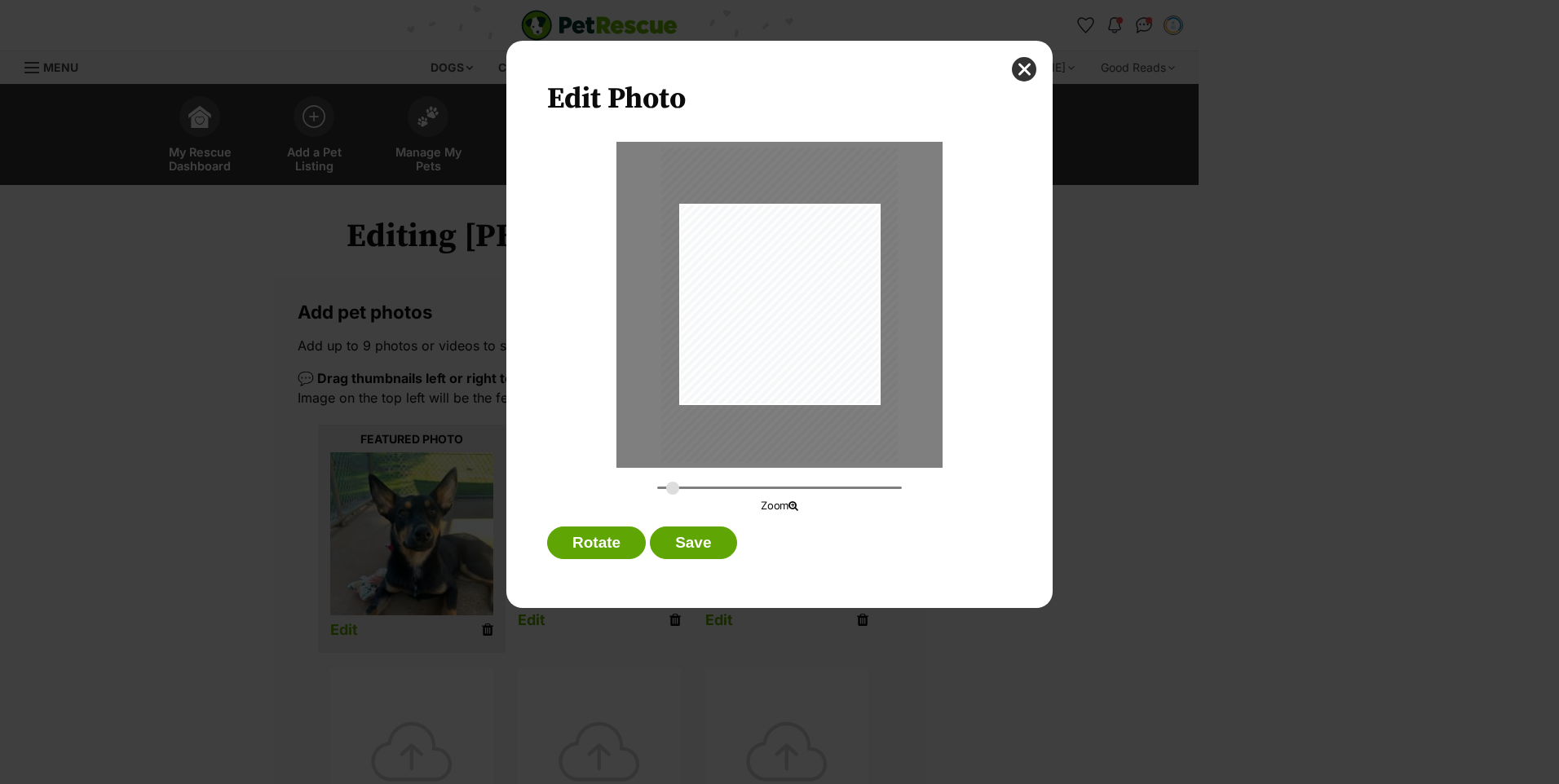
type input "0.3219"
click at [673, 486] on input "Dialog Window - Close (Press escape to close)" at bounding box center [780, 488] width 245 height 16
drag, startPoint x: 819, startPoint y: 378, endPoint x: 811, endPoint y: 375, distance: 8.5
click at [811, 375] on div "Dialog Window - Close (Press escape to close)" at bounding box center [770, 341] width 236 height 314
click at [698, 547] on button "Save" at bounding box center [693, 542] width 86 height 33
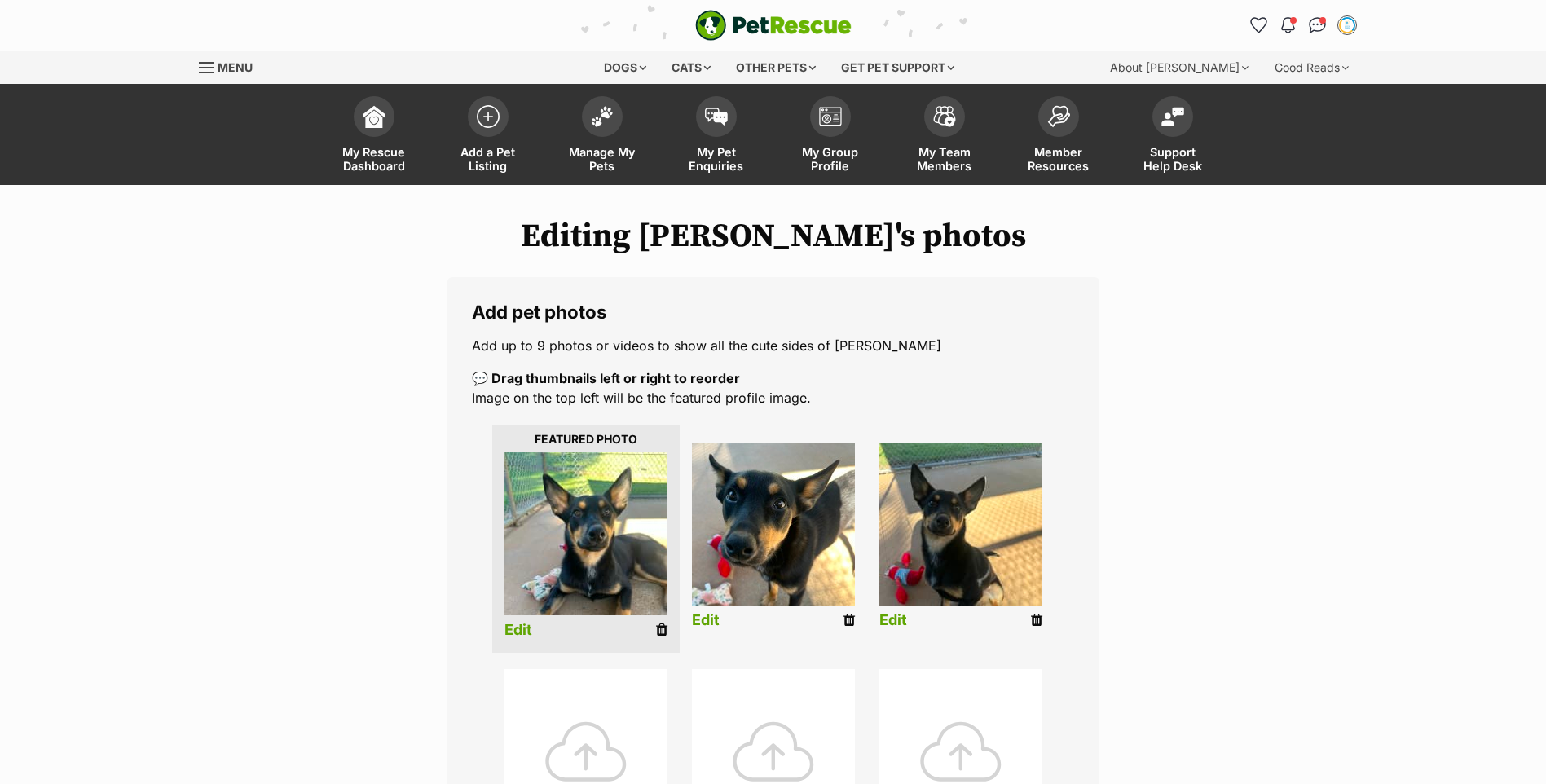
click at [886, 617] on link "Edit" at bounding box center [893, 620] width 28 height 17
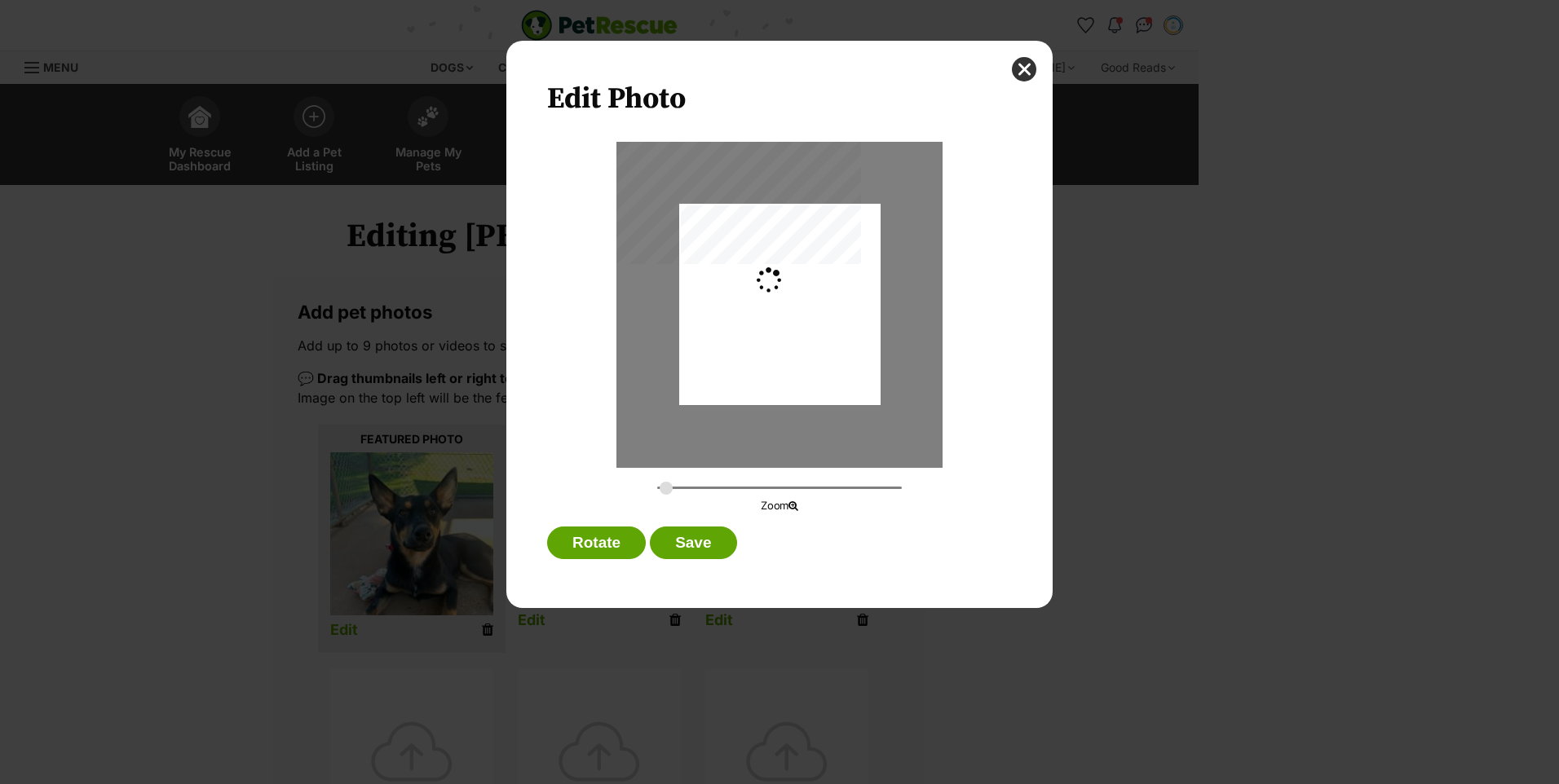
type input "0.2744"
click at [806, 340] on div "Dialog Window - Close (Press escape to close)" at bounding box center [780, 309] width 202 height 268
click at [740, 379] on div "Dialog Window - Close (Press escape to close)" at bounding box center [779, 313] width 202 height 268
click at [682, 541] on button "Save" at bounding box center [693, 542] width 86 height 33
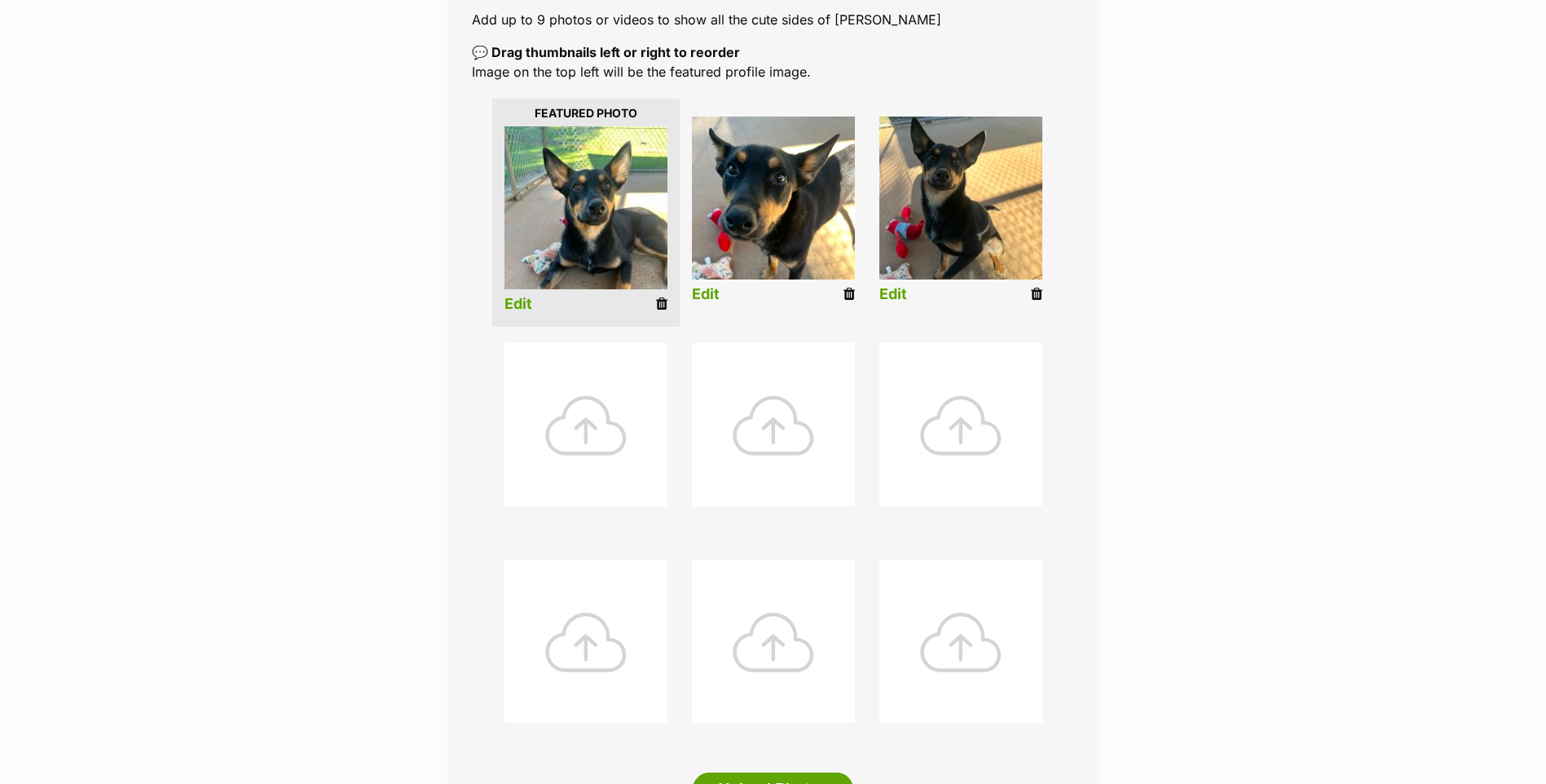
scroll to position [652, 0]
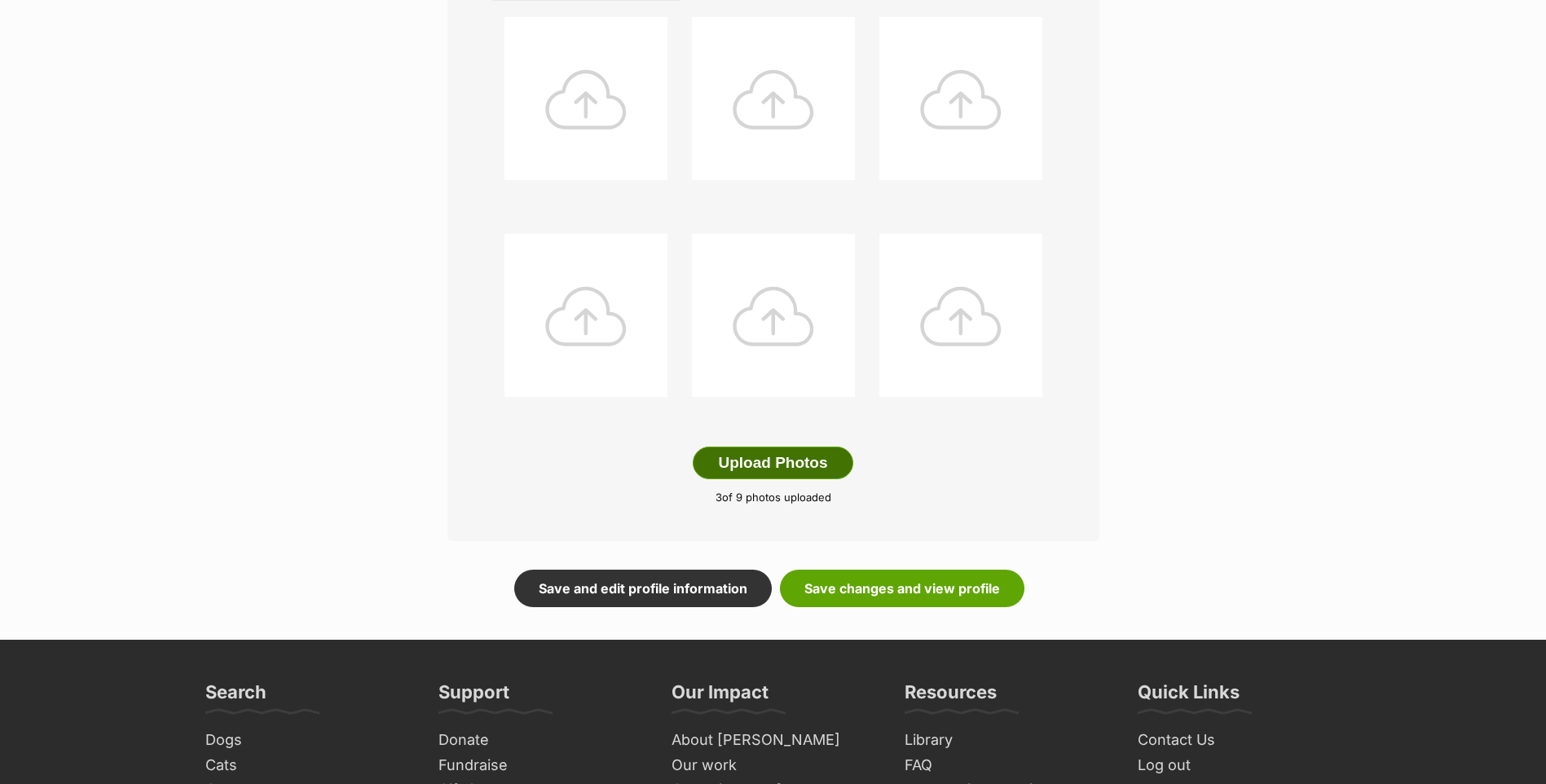
click at [741, 467] on button "Upload Photos" at bounding box center [773, 462] width 160 height 33
click at [892, 602] on link "Save changes and view profile" at bounding box center [903, 588] width 245 height 38
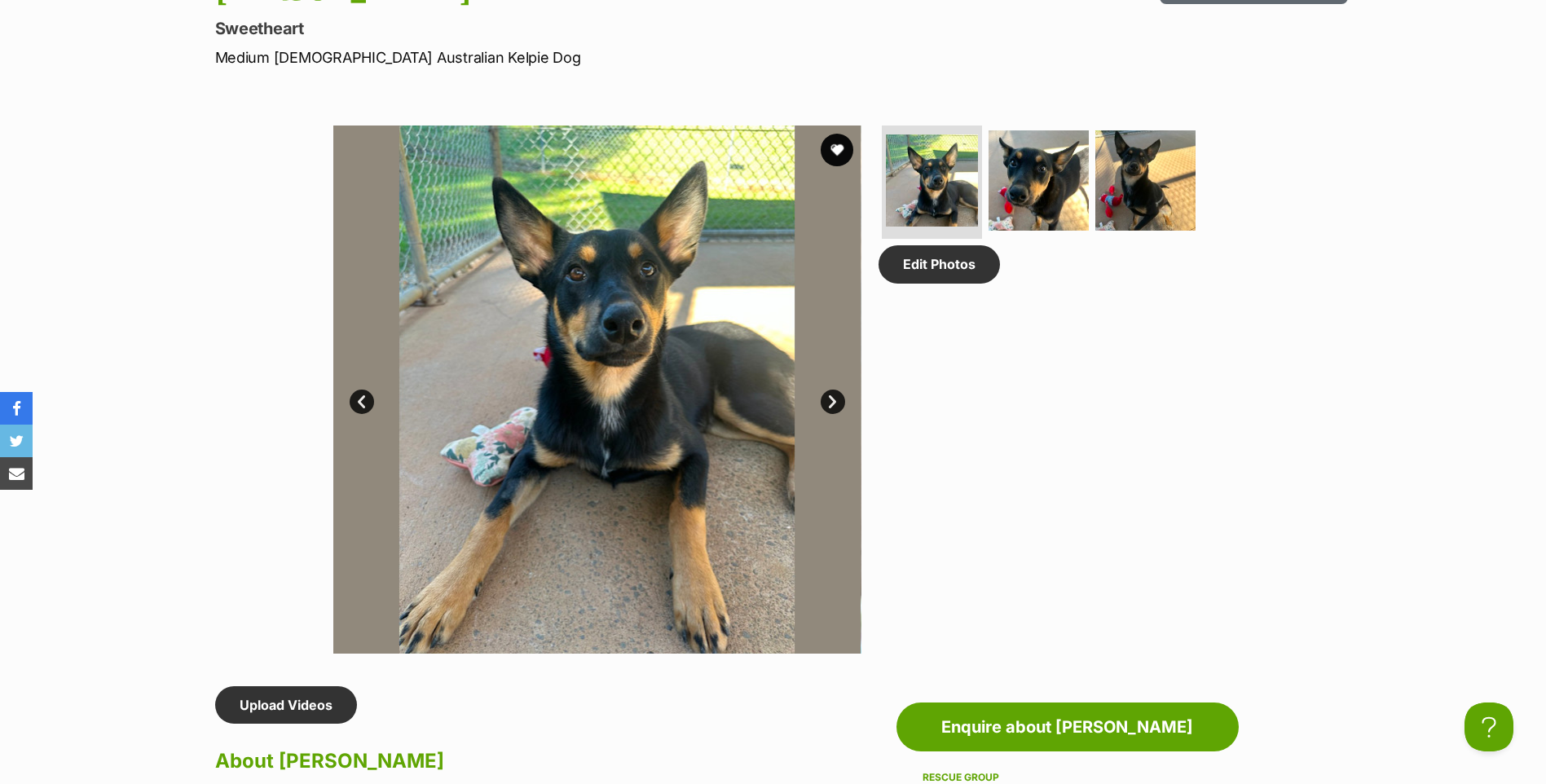
click at [671, 440] on img at bounding box center [597, 389] width 529 height 528
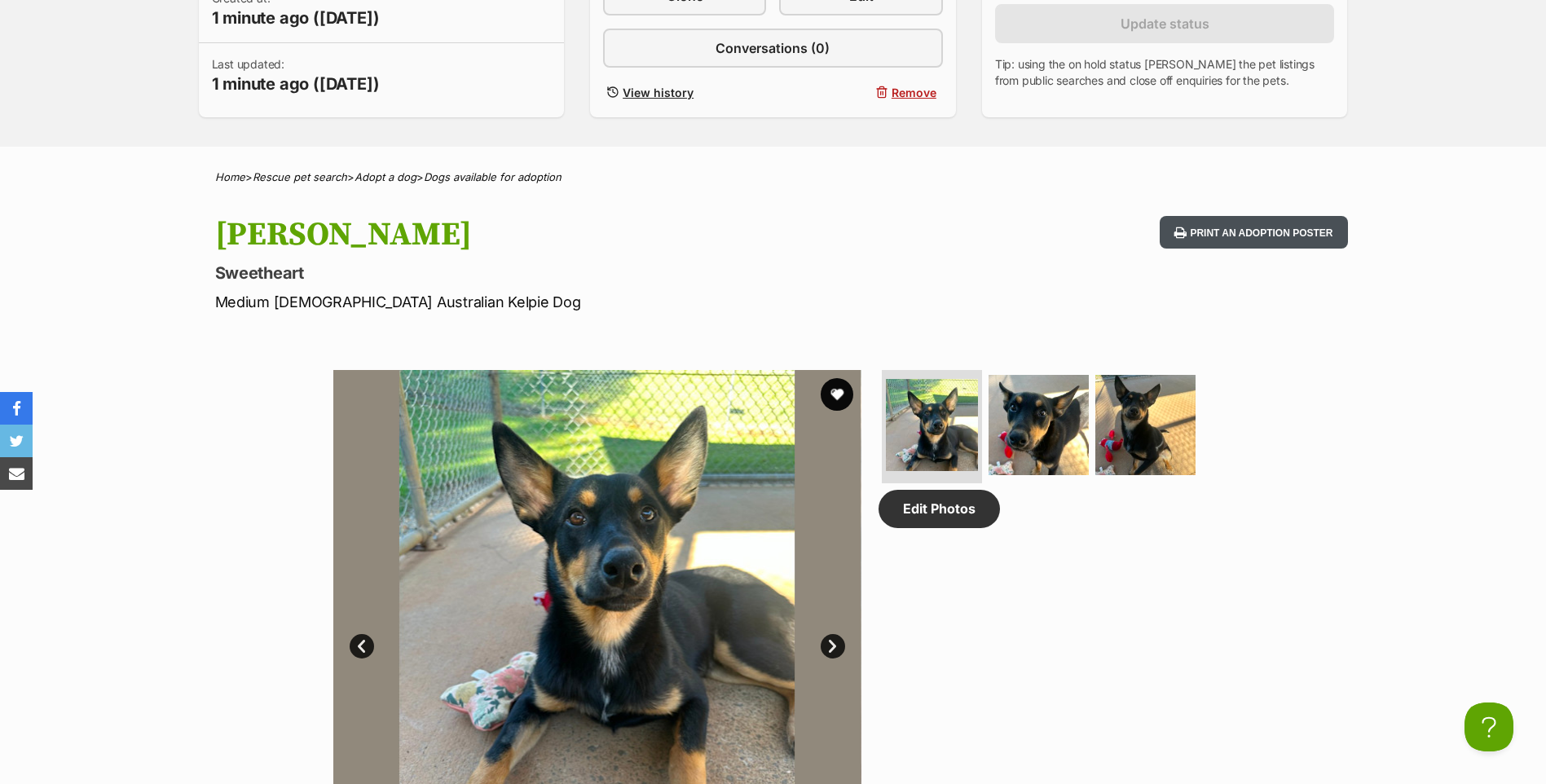
click at [1209, 230] on button "Print an adoption poster" at bounding box center [1254, 233] width 188 height 34
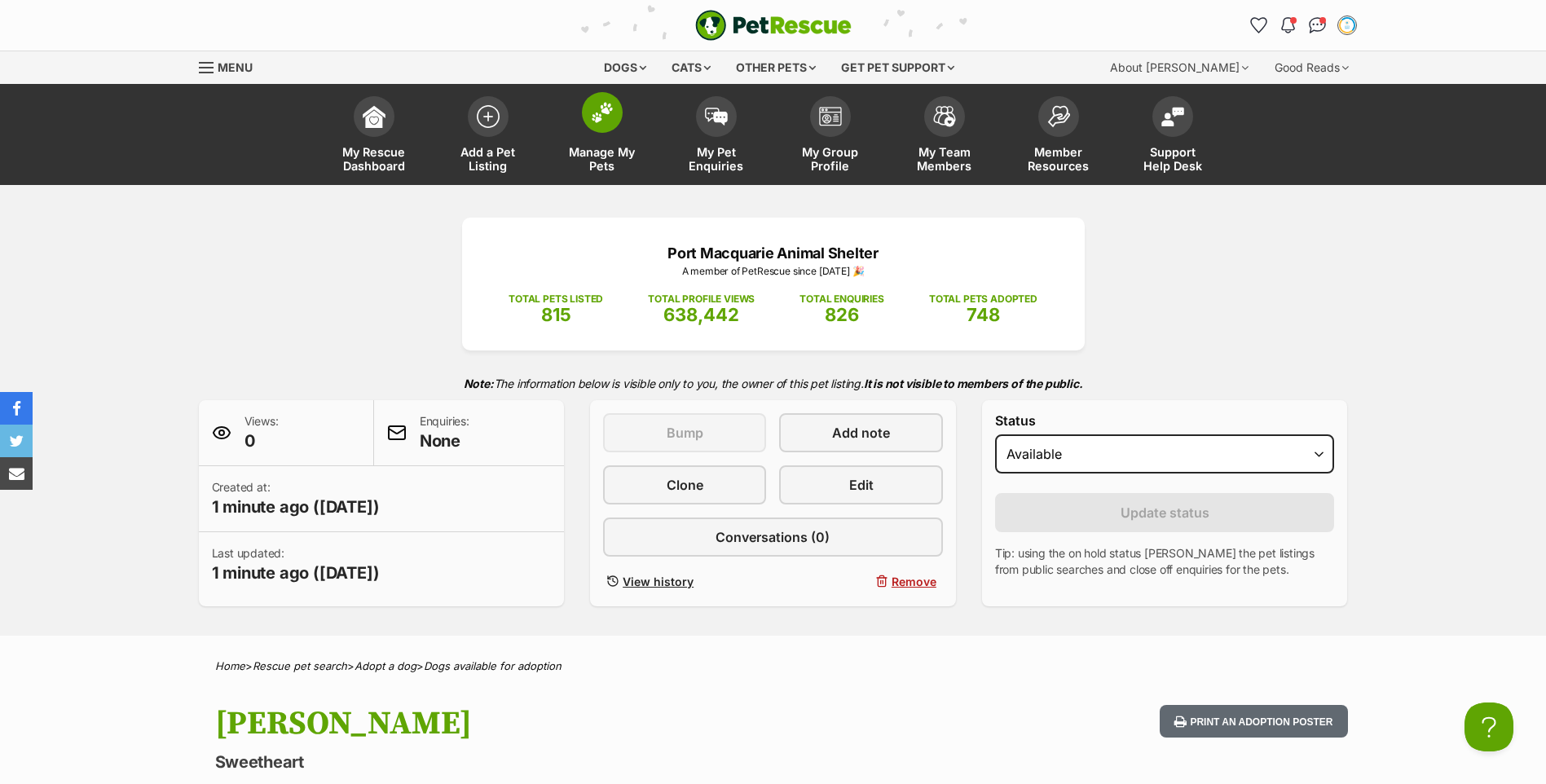
click at [601, 119] on img at bounding box center [602, 112] width 23 height 21
click at [706, 118] on img at bounding box center [716, 113] width 23 height 18
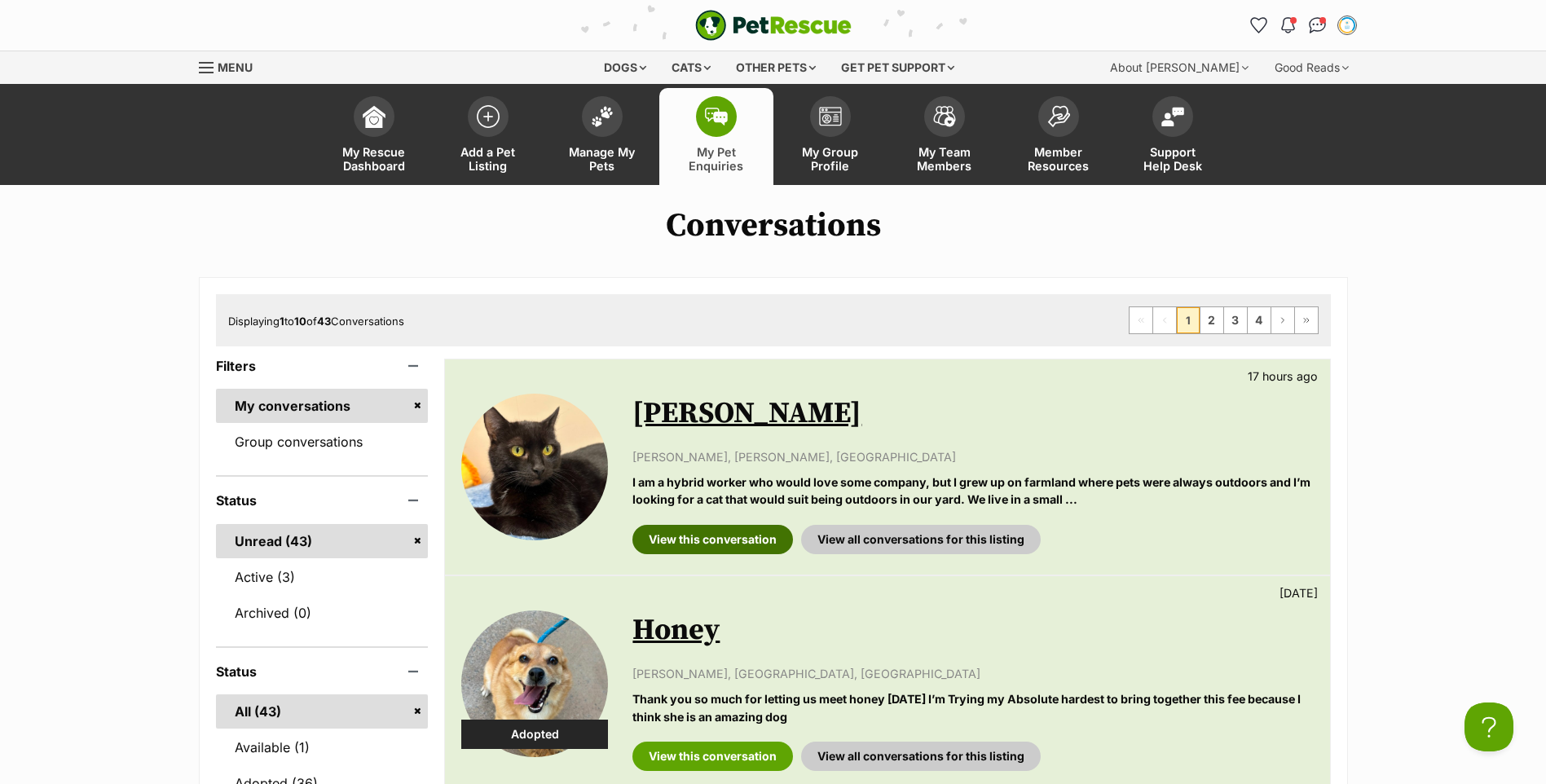
click at [762, 542] on link "View this conversation" at bounding box center [712, 539] width 161 height 30
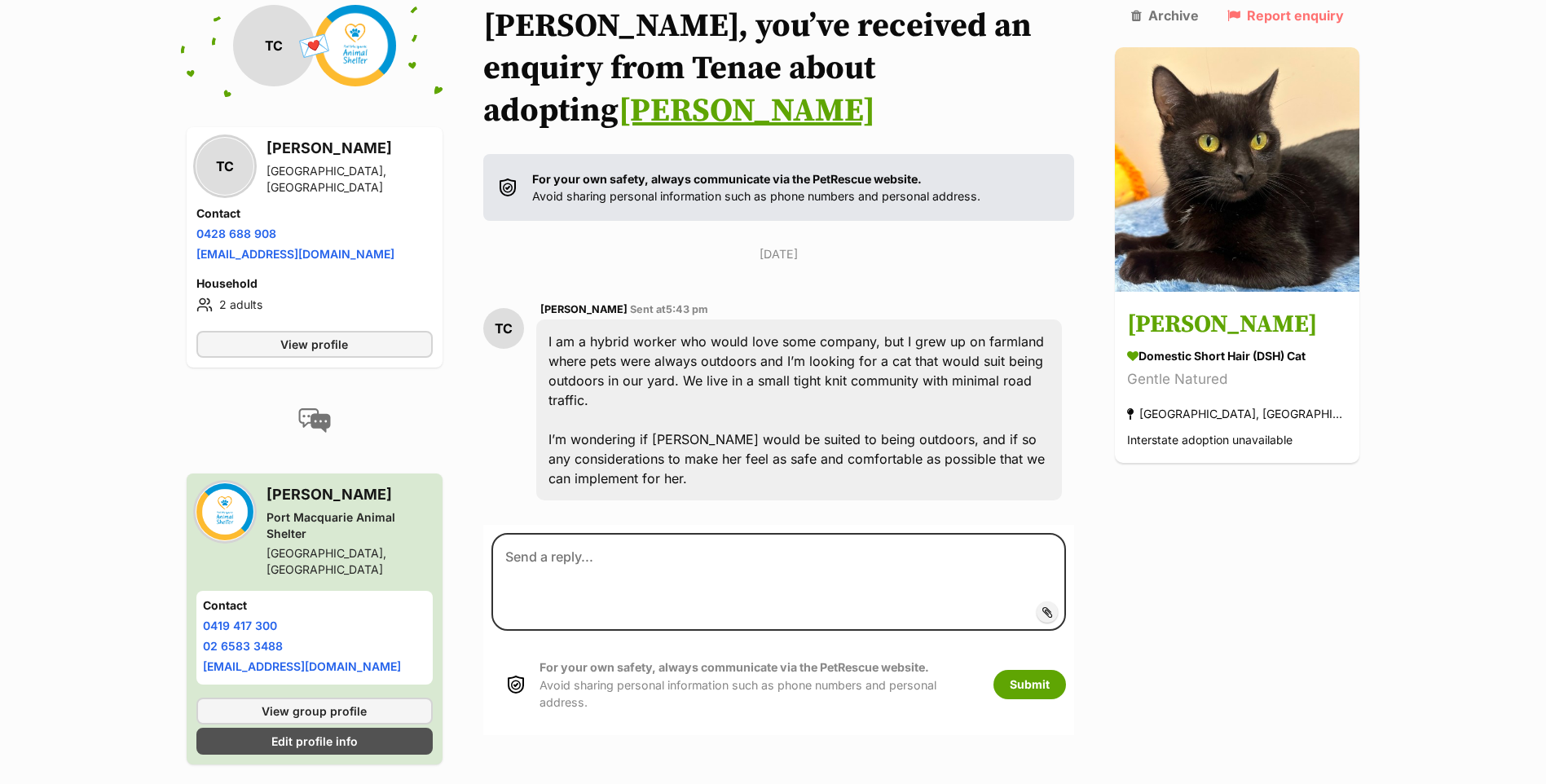
scroll to position [272, 0]
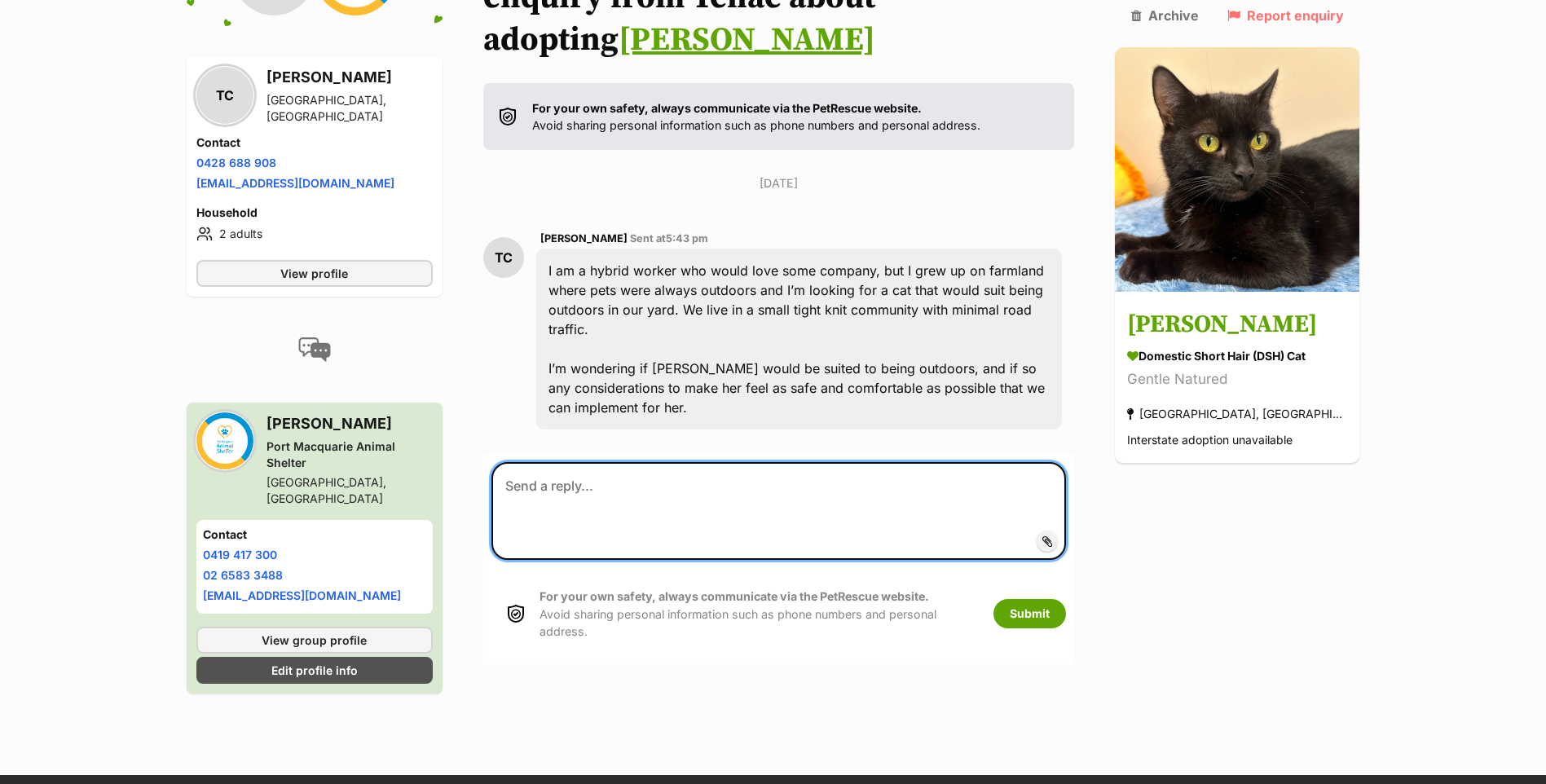
click at [636, 462] on textarea at bounding box center [779, 510] width 575 height 98
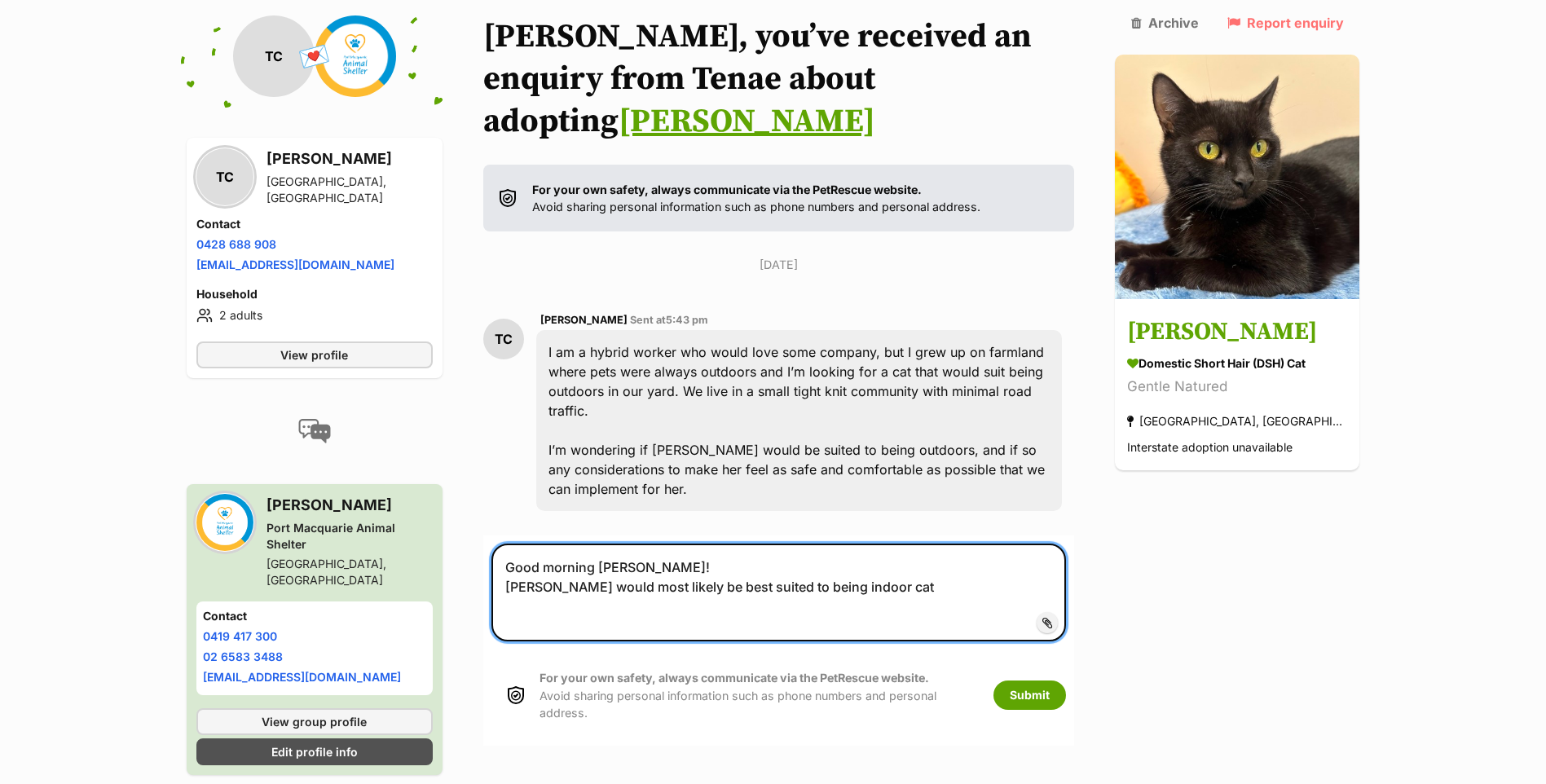
drag, startPoint x: 869, startPoint y: 510, endPoint x: 762, endPoint y: 508, distance: 107.0
click at [762, 543] on textarea "Good morning [PERSON_NAME]! [PERSON_NAME] would most likely be best suited to b…" at bounding box center [779, 591] width 575 height 98
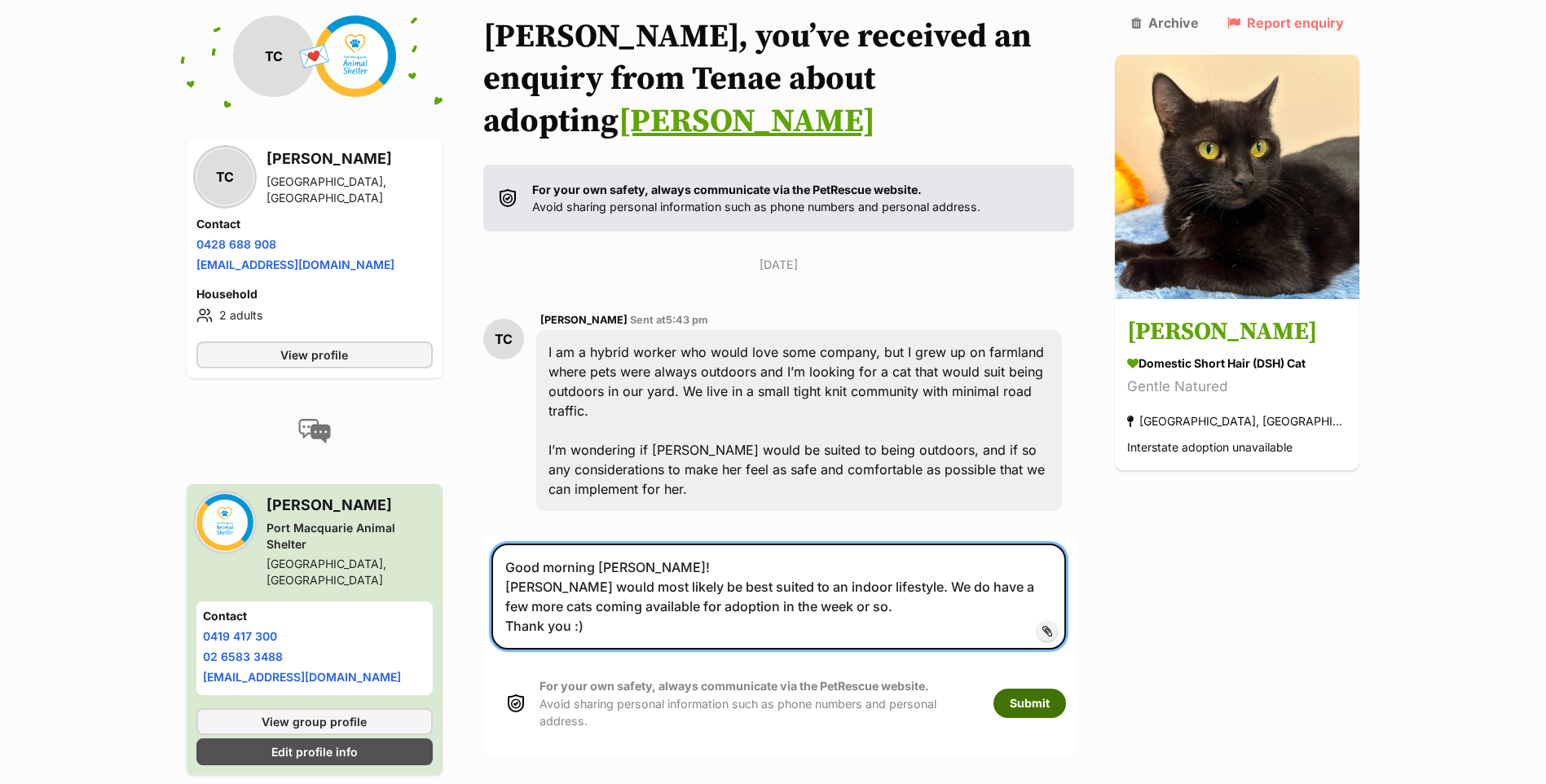
type textarea "Good morning [PERSON_NAME]! [PERSON_NAME] would most likely be best suited to a…"
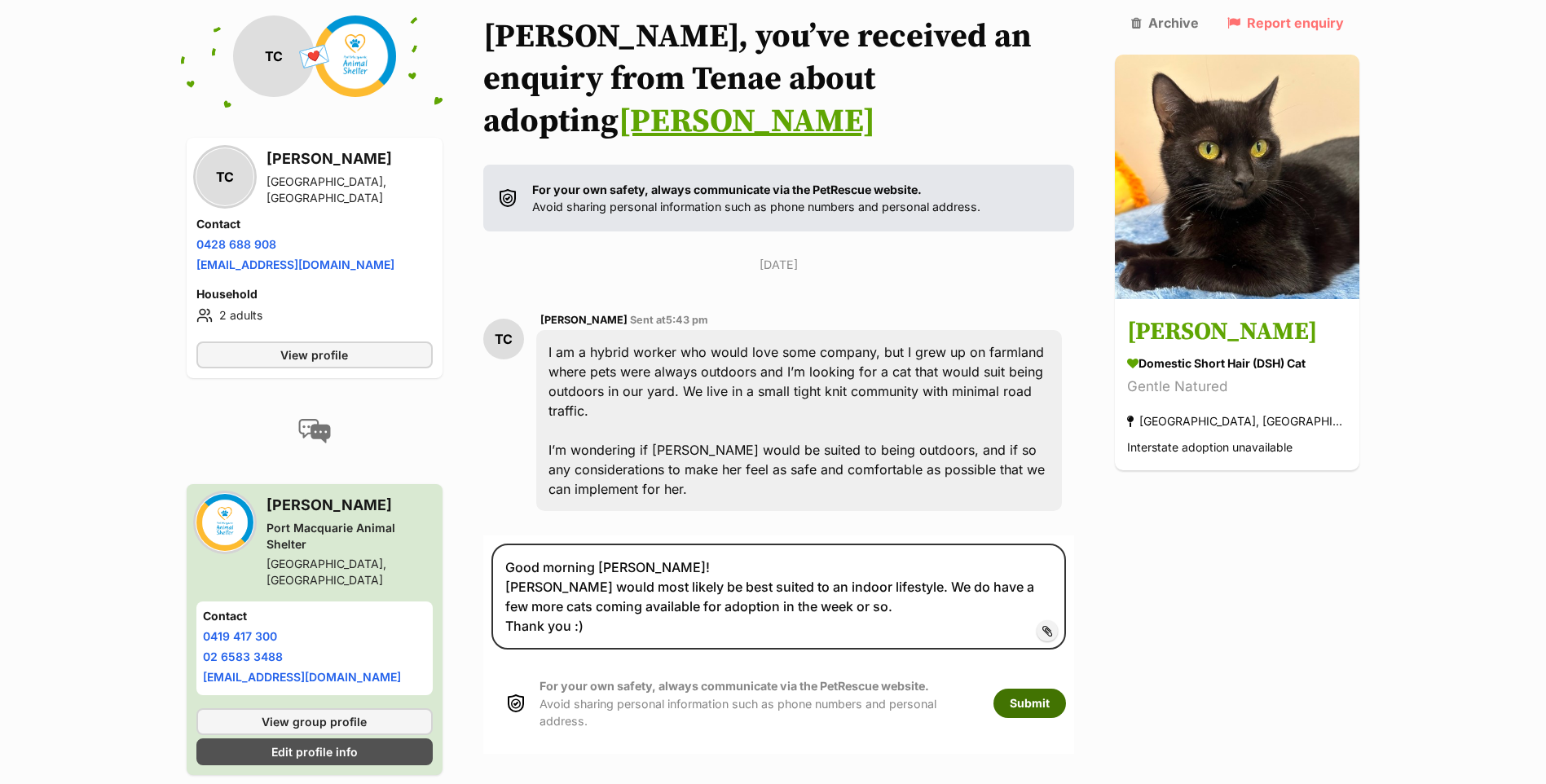
click at [1066, 688] on button "Submit" at bounding box center [1029, 703] width 72 height 30
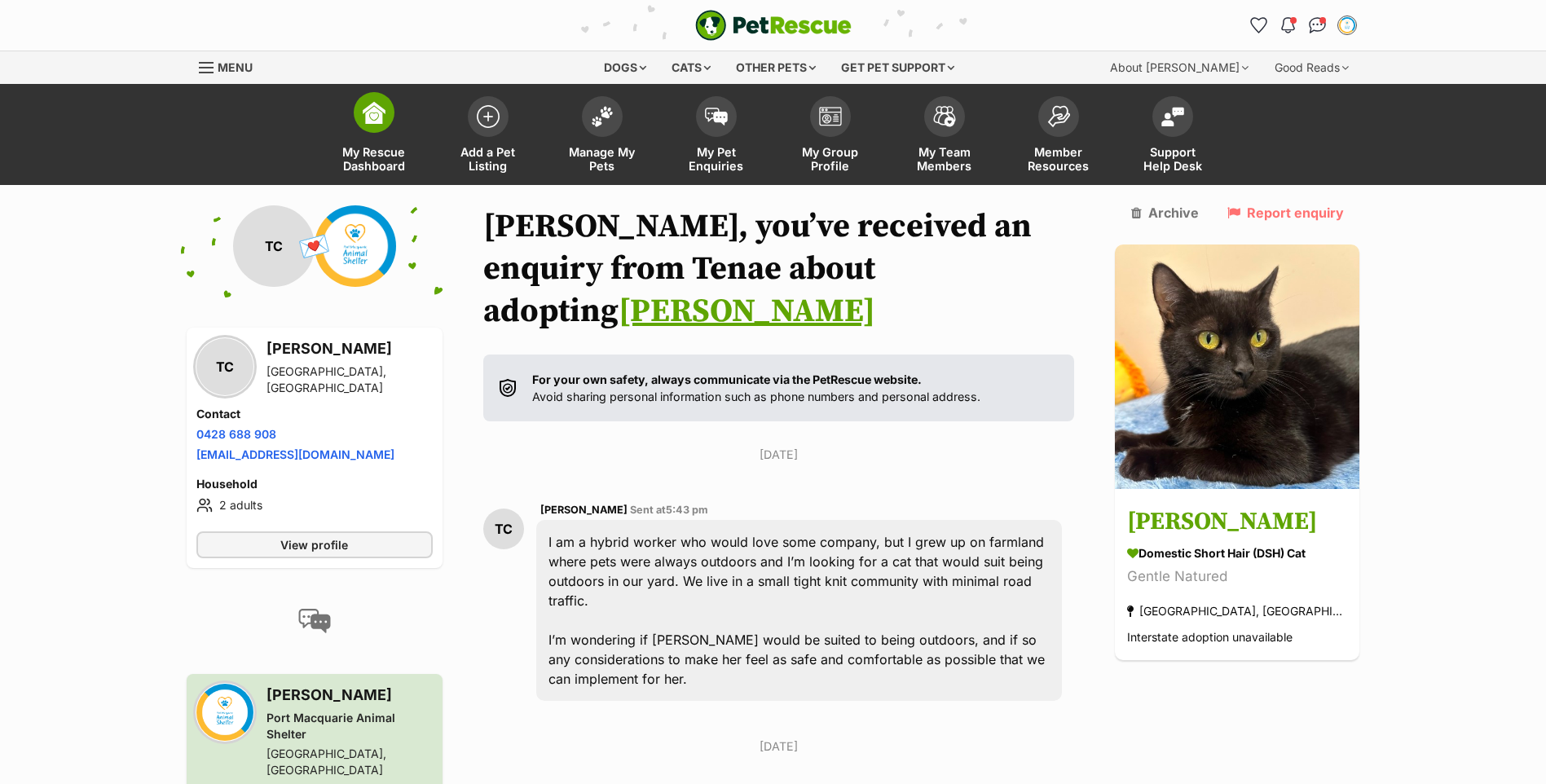
click at [392, 121] on link "My Rescue Dashboard" at bounding box center [374, 136] width 115 height 97
